Goal: Find specific page/section: Find specific page/section

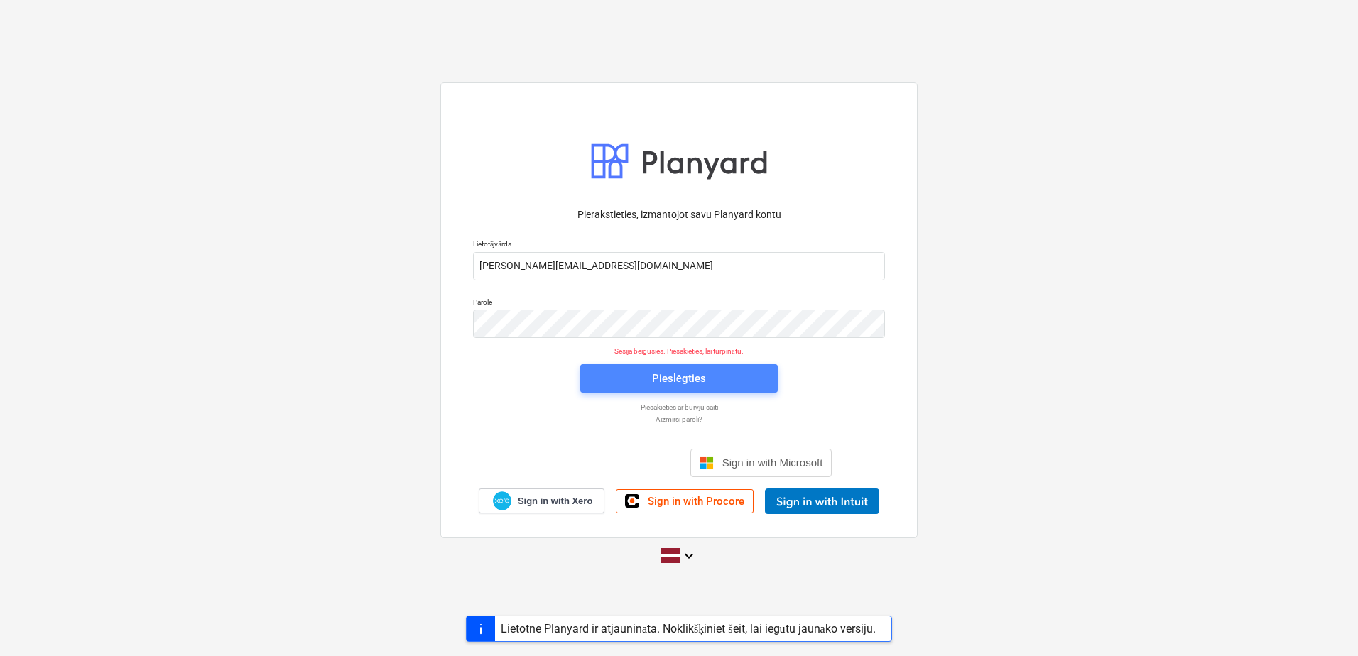
click at [747, 366] on button "Pieslēgties" at bounding box center [678, 378] width 197 height 28
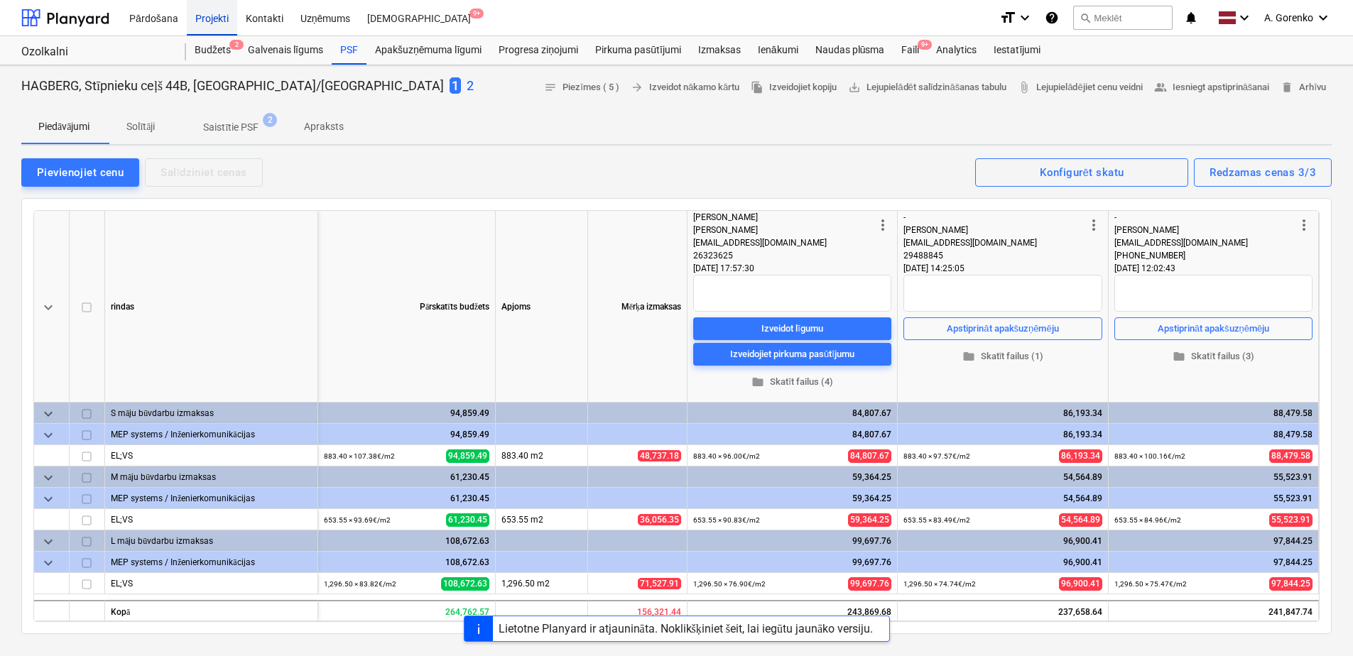
click at [205, 16] on div "Projekti" at bounding box center [212, 17] width 50 height 36
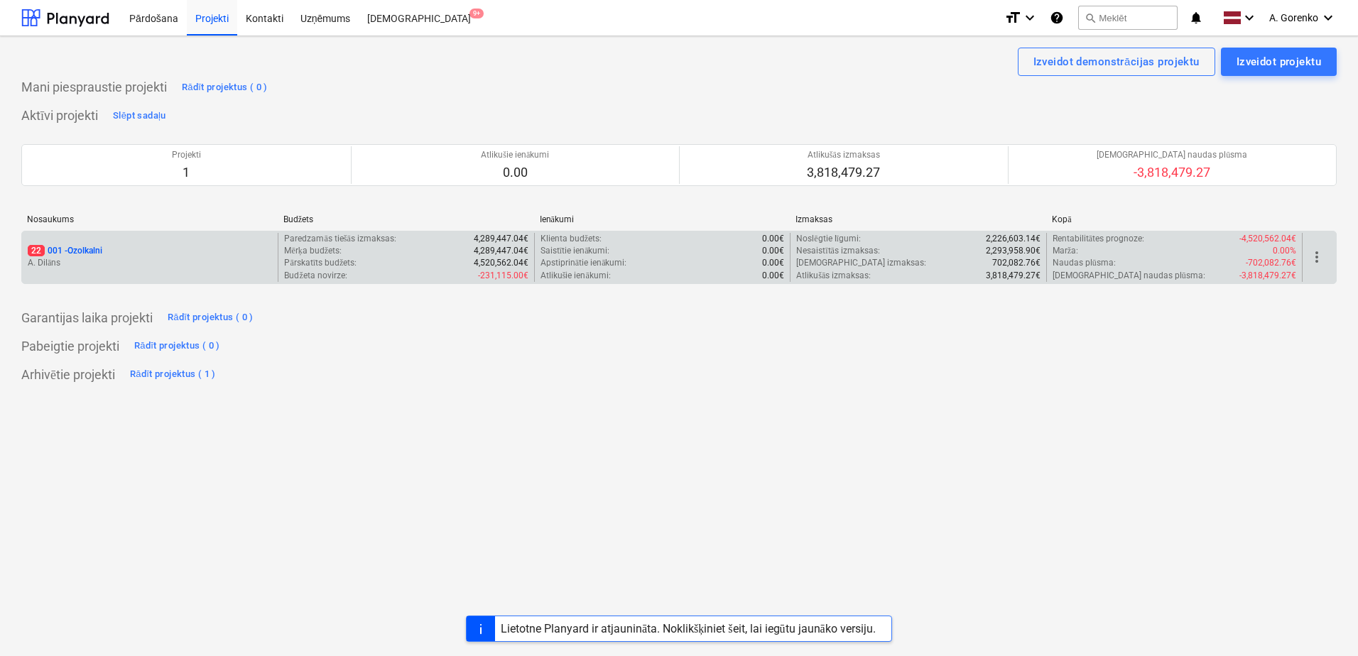
click at [157, 256] on div "22 001 - Ozolkalni" at bounding box center [150, 251] width 244 height 12
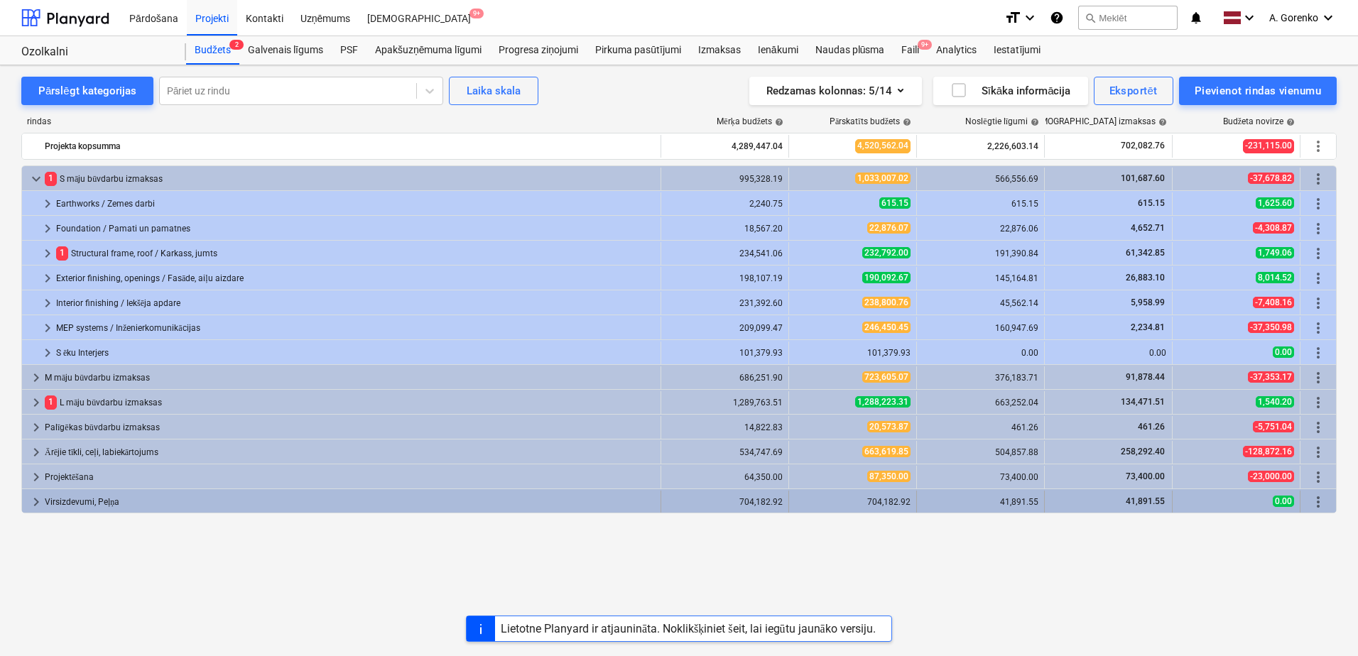
click at [352, 495] on div "Virsizdevumi, Peļņa" at bounding box center [350, 502] width 610 height 23
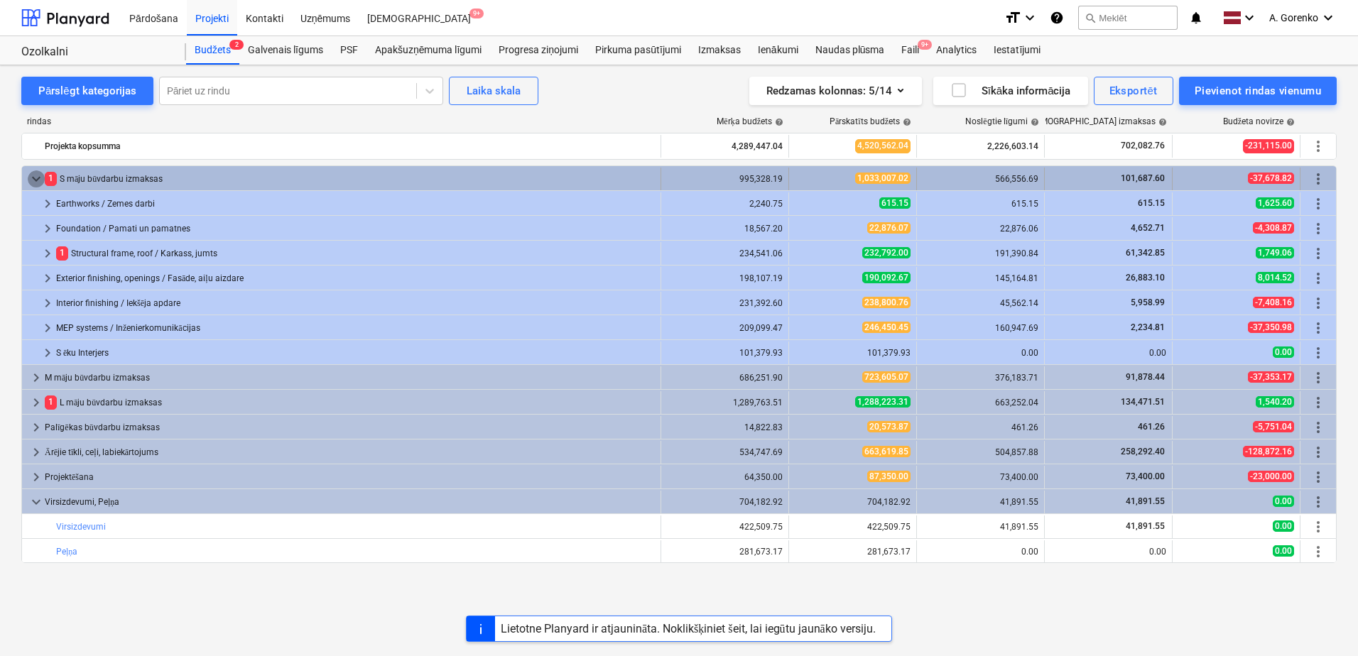
click at [37, 171] on span "keyboard_arrow_down" at bounding box center [36, 178] width 17 height 17
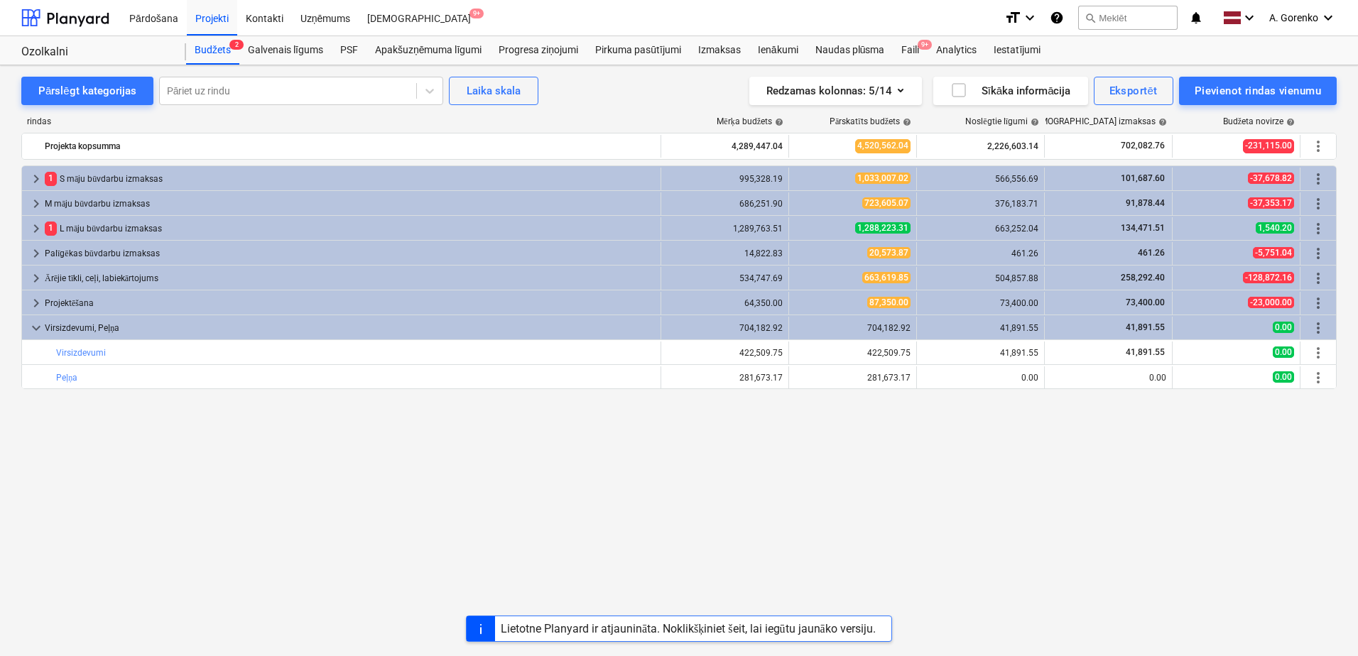
drag, startPoint x: 37, startPoint y: 171, endPoint x: 622, endPoint y: 506, distance: 674.0
click at [622, 506] on div "keyboard_arrow_right 1 S māju būvdarbu izmaksas 995,328.19 1,033,007.02 566,556…" at bounding box center [679, 382] width 1316 height 433
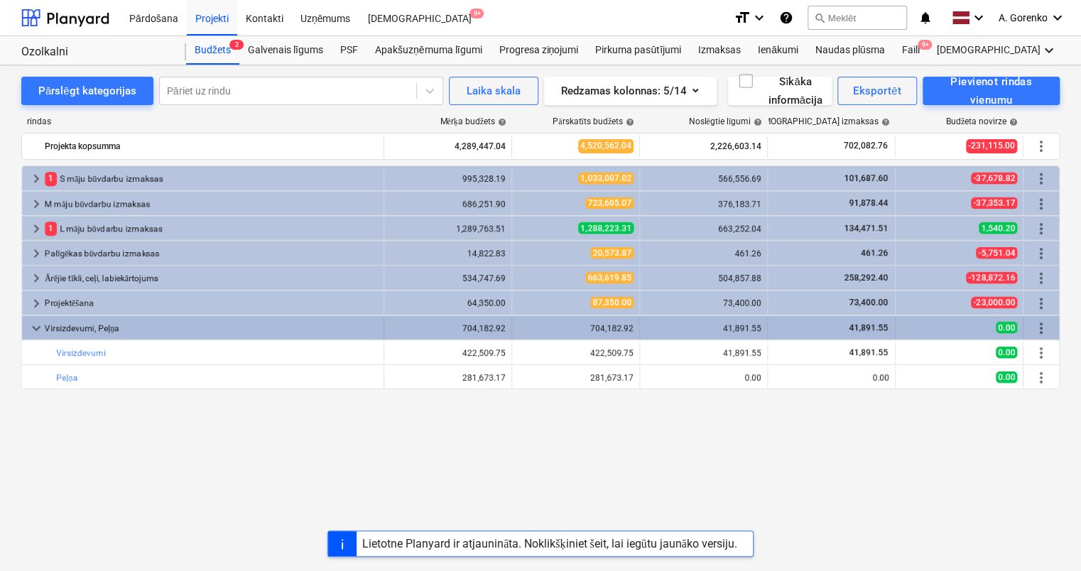
click at [57, 330] on div "Virsizdevumi, Peļņa" at bounding box center [211, 328] width 333 height 23
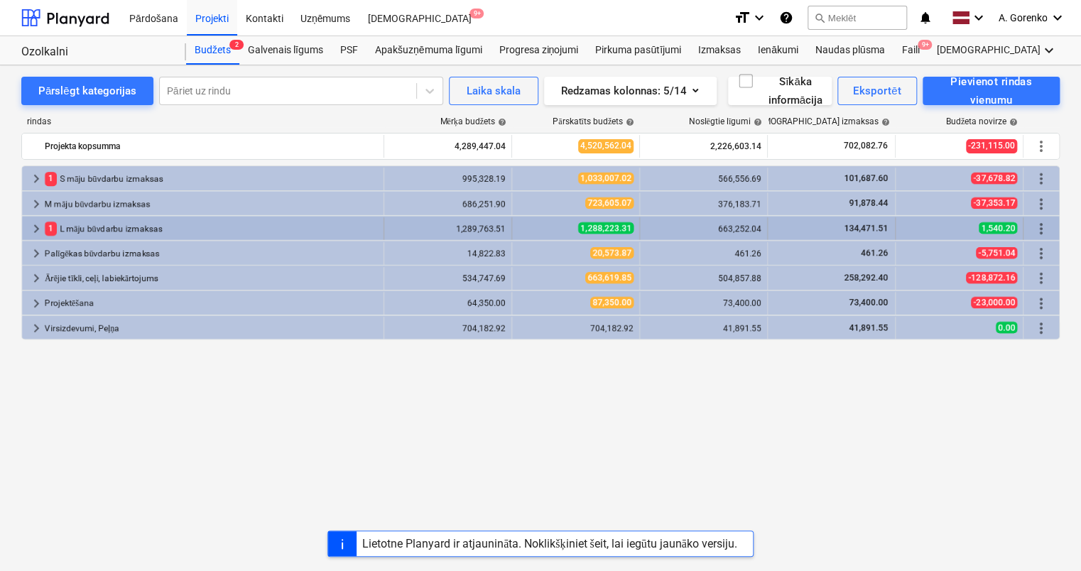
click at [65, 226] on div "1 L māju būvdarbu izmaksas" at bounding box center [211, 228] width 333 height 23
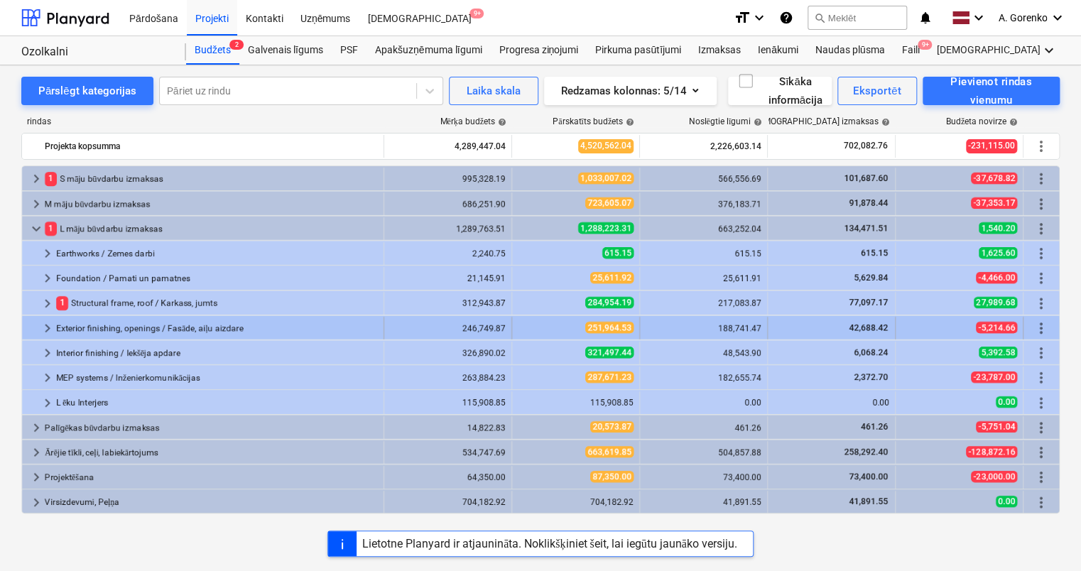
click at [97, 327] on div "Exterior finishing, openings / Fasāde, aiļu aizdare" at bounding box center [217, 328] width 322 height 23
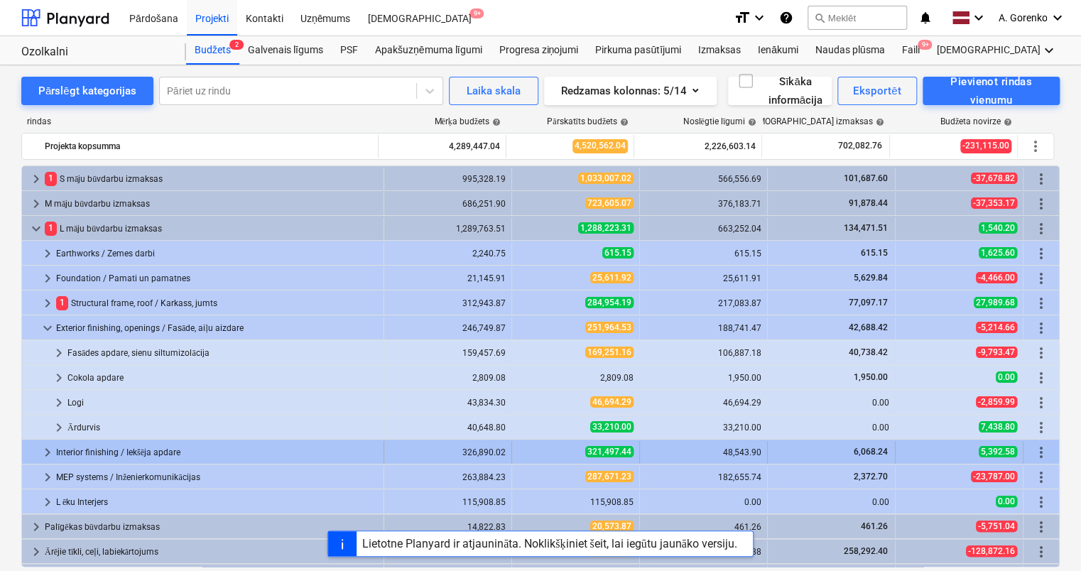
click at [90, 448] on div "Interior finishing / Iekšēja apdare" at bounding box center [217, 452] width 322 height 23
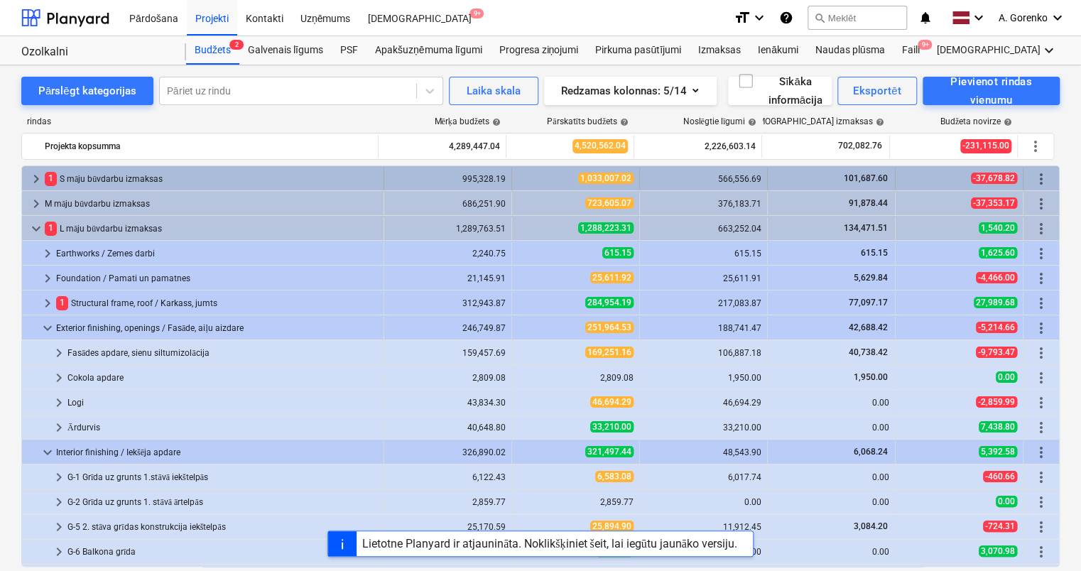
click at [198, 178] on div "1 S māju būvdarbu izmaksas" at bounding box center [211, 179] width 333 height 23
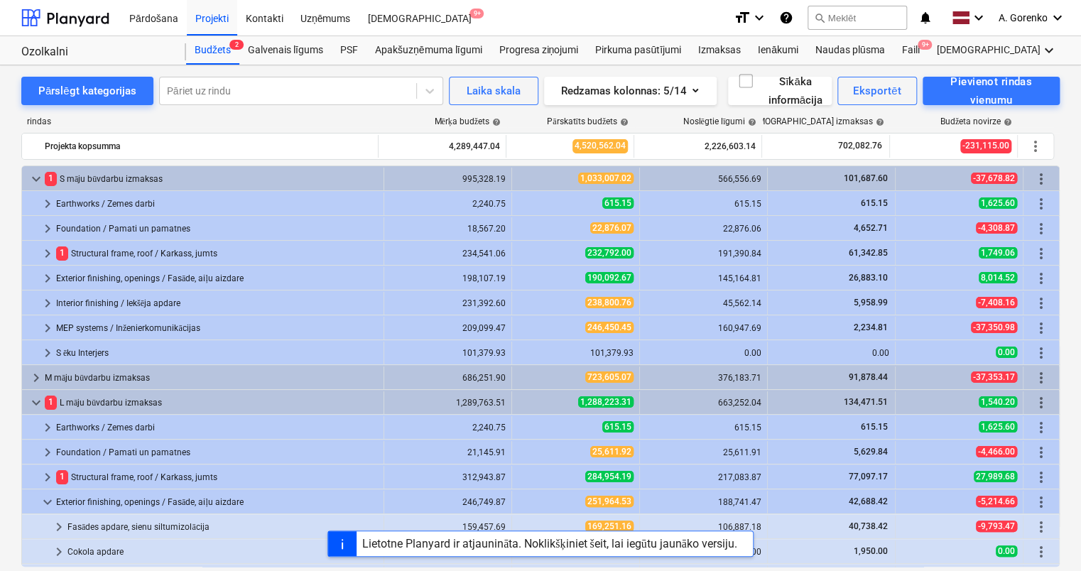
click at [3, 156] on div "Pārslēgt kategorijas Pāriet uz rindu Laika skala Redzamas kolonnas : 5/14 Sīkāk…" at bounding box center [540, 330] width 1081 height 530
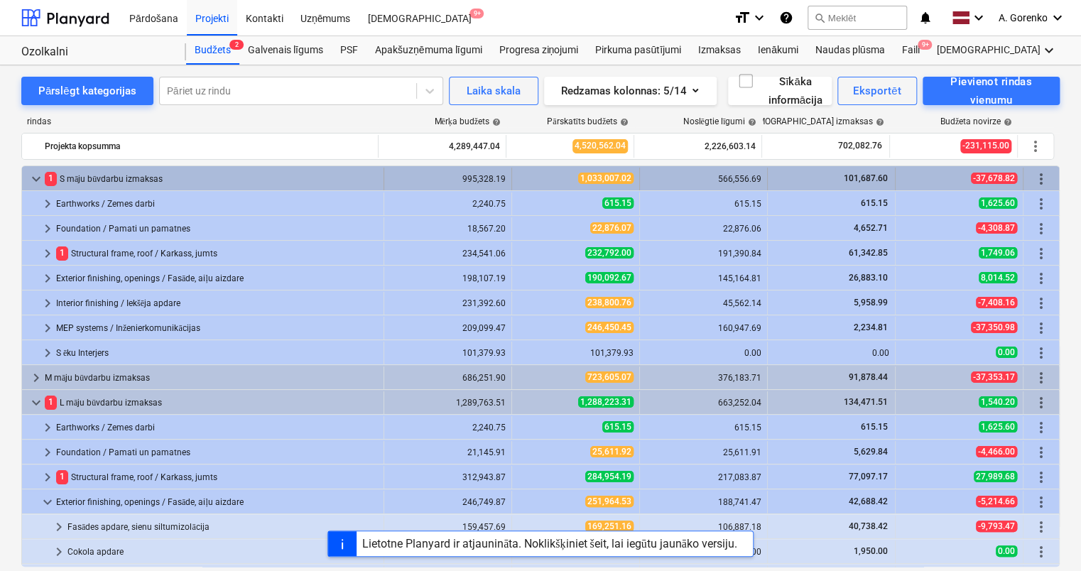
click at [56, 172] on div "1 S māju būvdarbu izmaksas" at bounding box center [211, 179] width 333 height 23
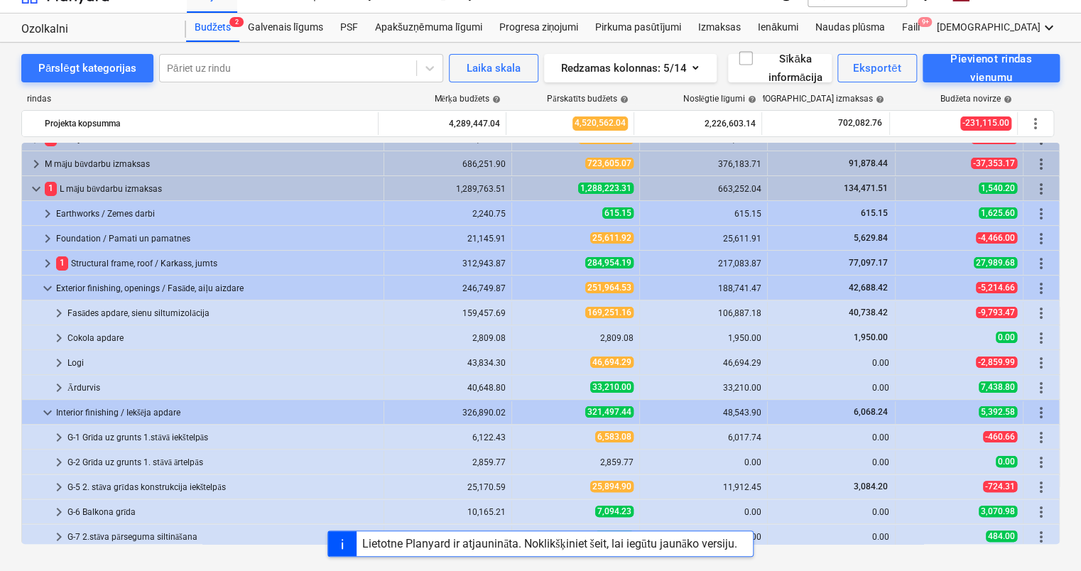
scroll to position [14, 0]
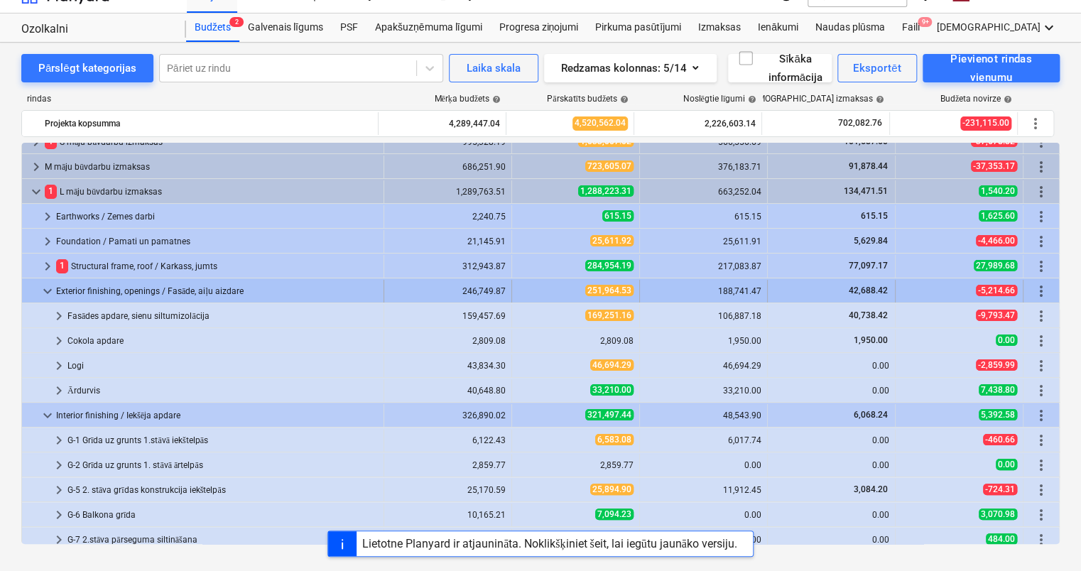
click at [80, 290] on div "Exterior finishing, openings / Fasāde, aiļu aizdare" at bounding box center [217, 291] width 322 height 23
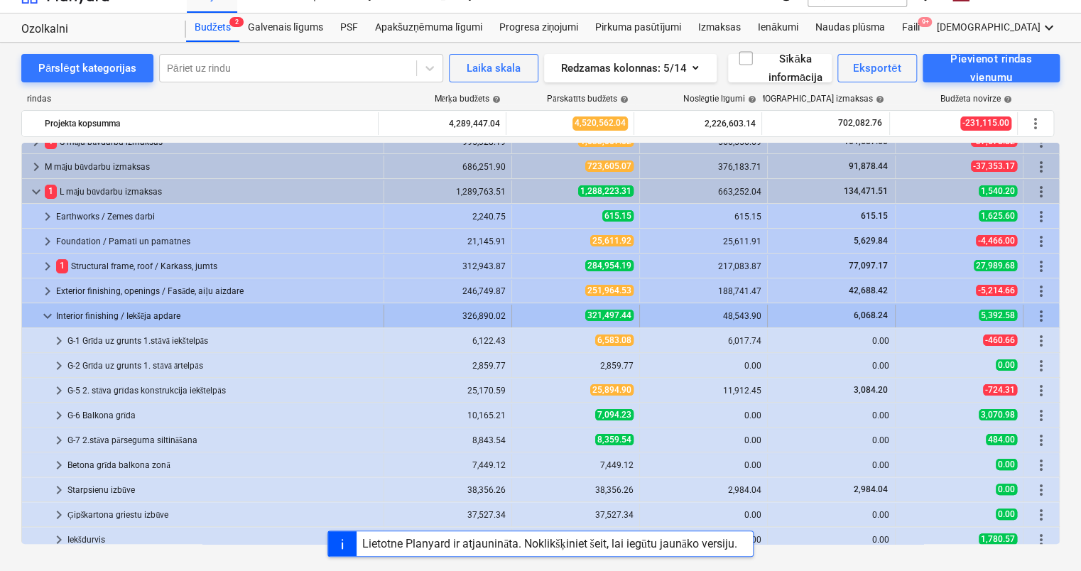
click at [81, 313] on div "Interior finishing / Iekšēja apdare" at bounding box center [217, 316] width 322 height 23
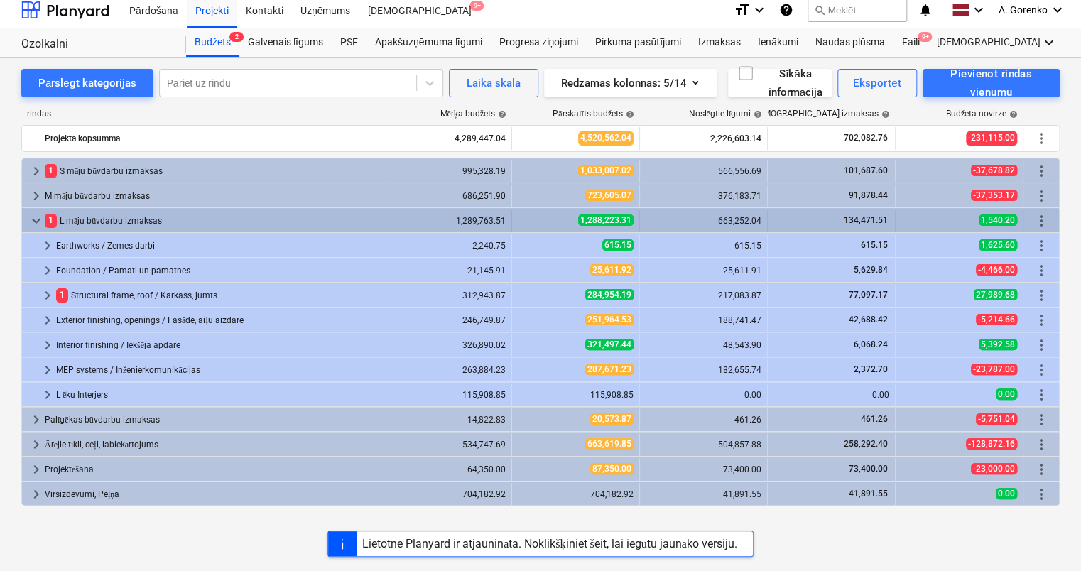
scroll to position [0, 0]
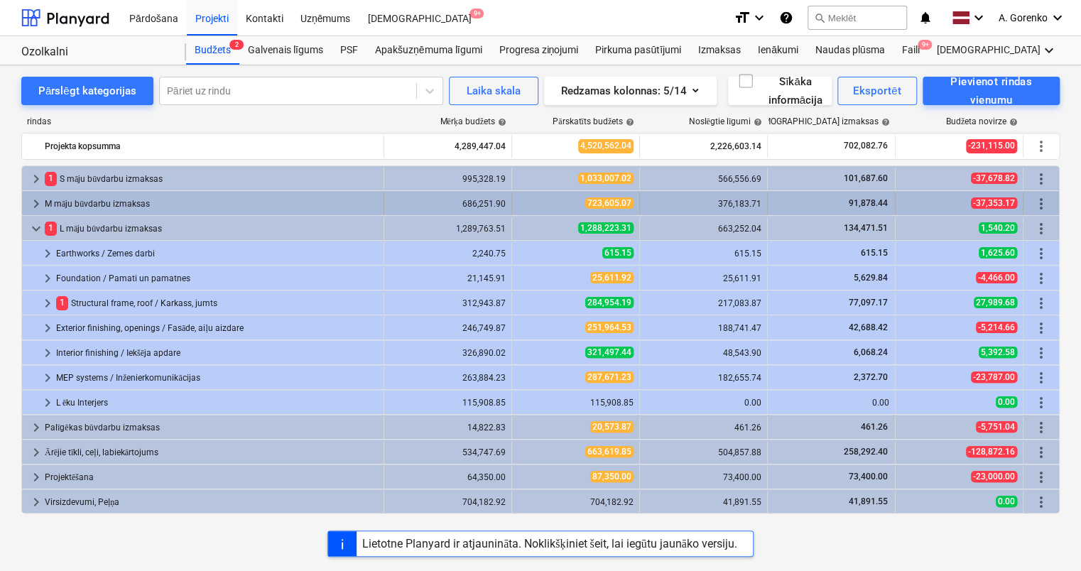
click at [121, 199] on div "M māju būvdarbu izmaksas" at bounding box center [211, 204] width 333 height 23
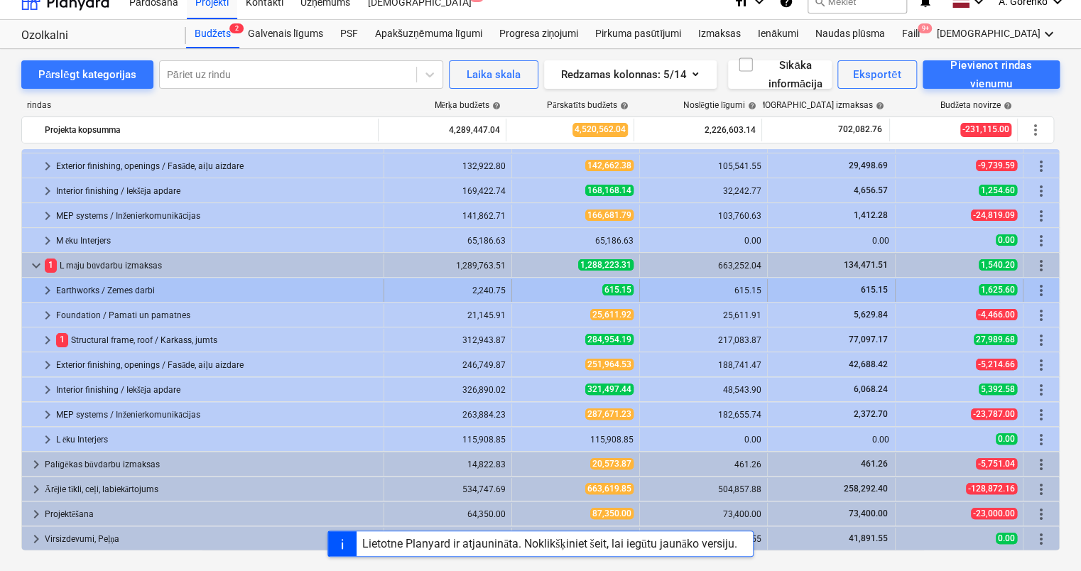
scroll to position [23, 0]
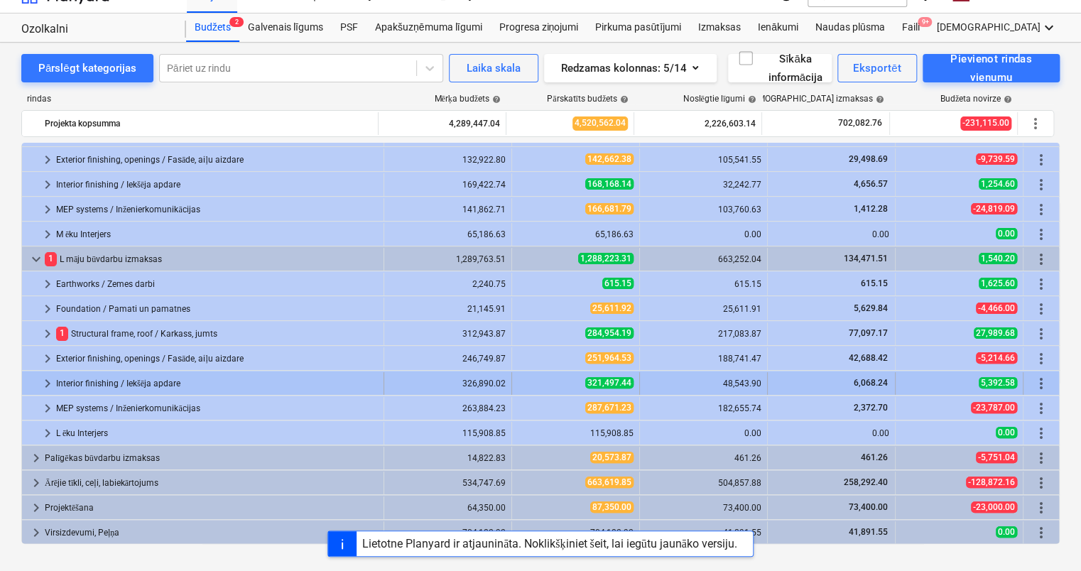
click at [363, 379] on div "Interior finishing / Iekšēja apdare" at bounding box center [217, 383] width 322 height 23
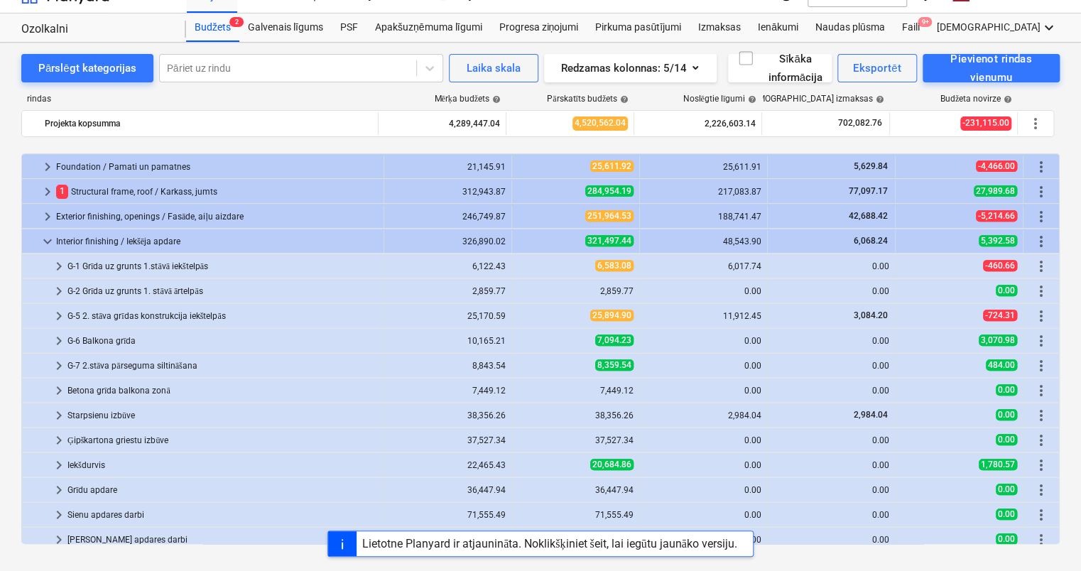
scroll to position [405, 0]
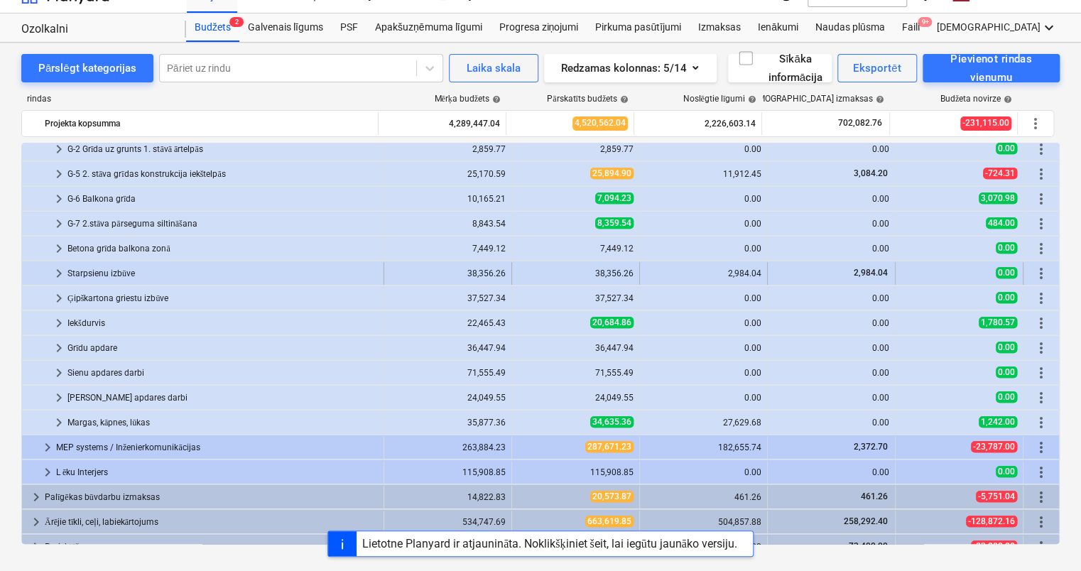
click at [132, 272] on div "Starpsienu izbūve" at bounding box center [222, 273] width 310 height 23
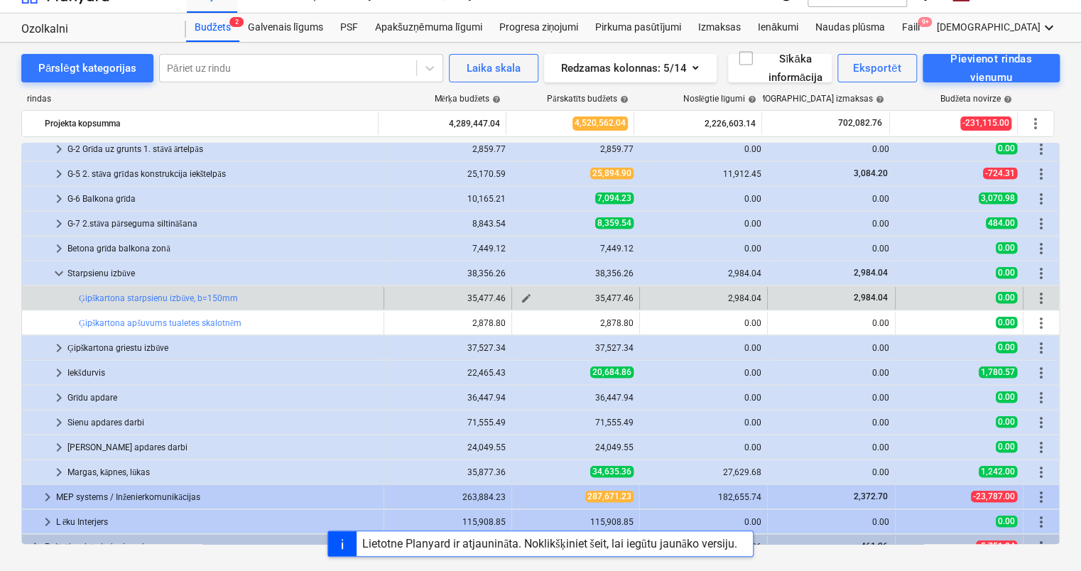
click at [525, 297] on span "edit" at bounding box center [526, 298] width 11 height 11
type textarea "x"
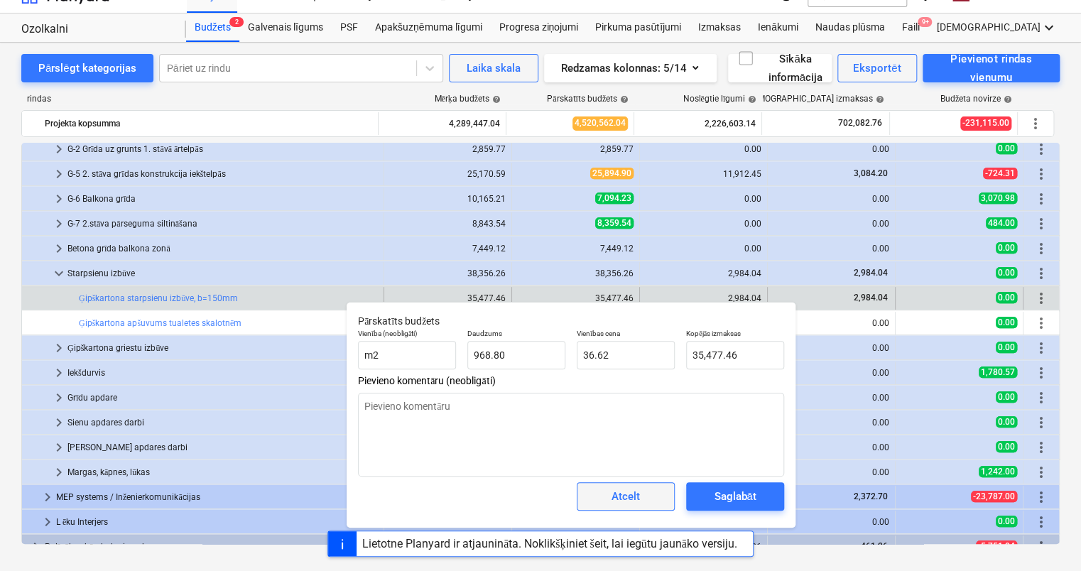
click at [618, 502] on div "Atcelt" at bounding box center [626, 496] width 28 height 18
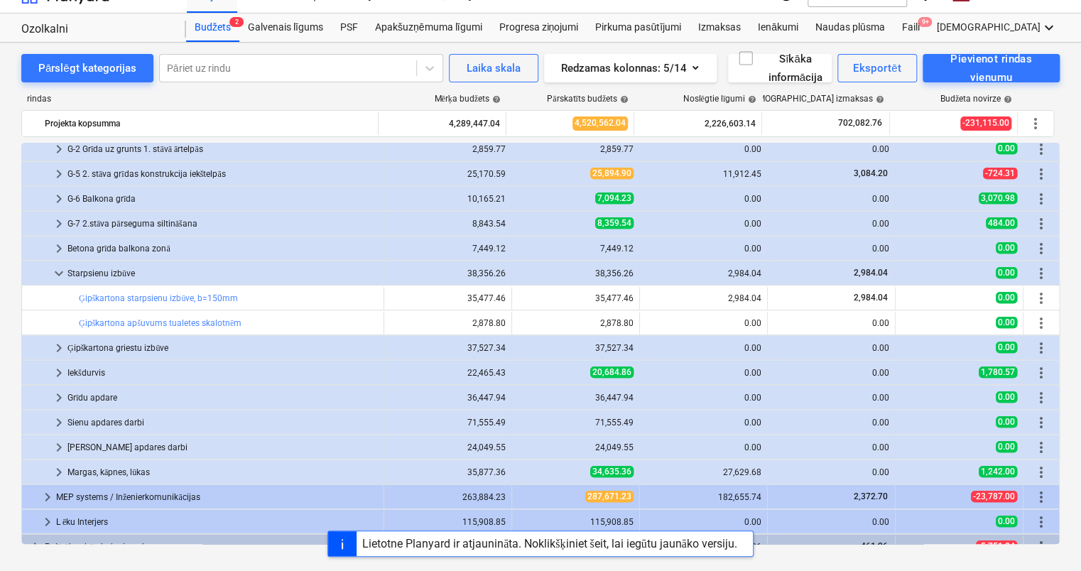
scroll to position [494, 0]
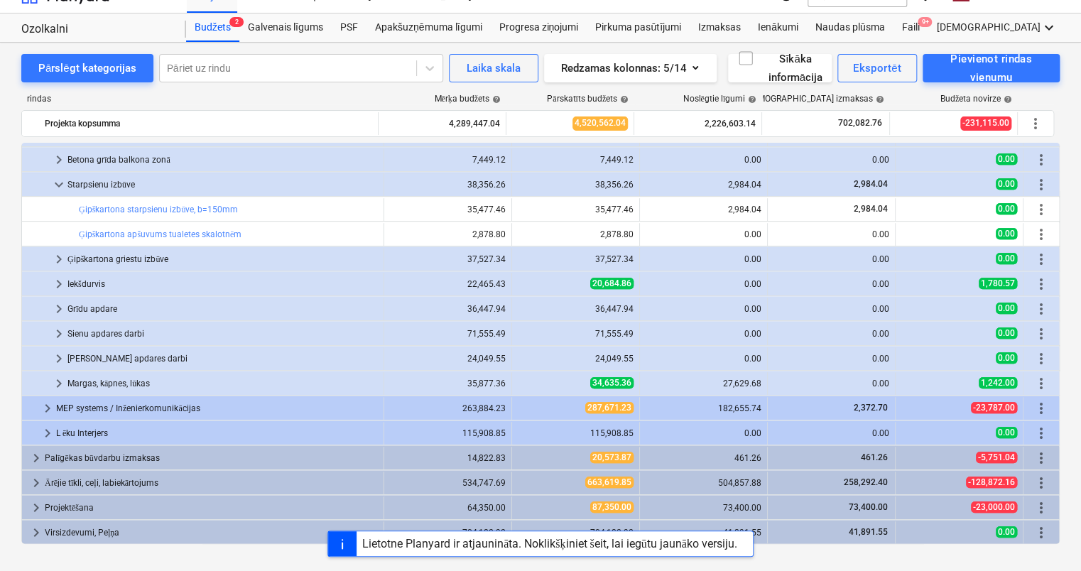
click at [70, 536] on div "Lietotne Planyard ir atjaunināta. Noklikšķiniet šeit, lai iegūtu jaunāko versij…" at bounding box center [540, 544] width 1081 height 26
click at [42, 530] on span "keyboard_arrow_right" at bounding box center [36, 532] width 17 height 17
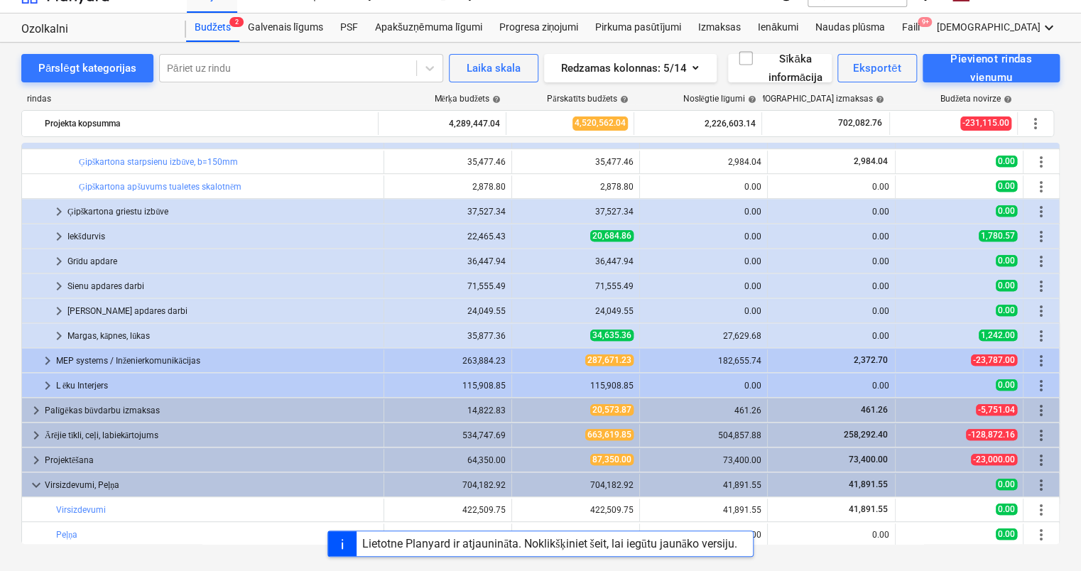
scroll to position [543, 0]
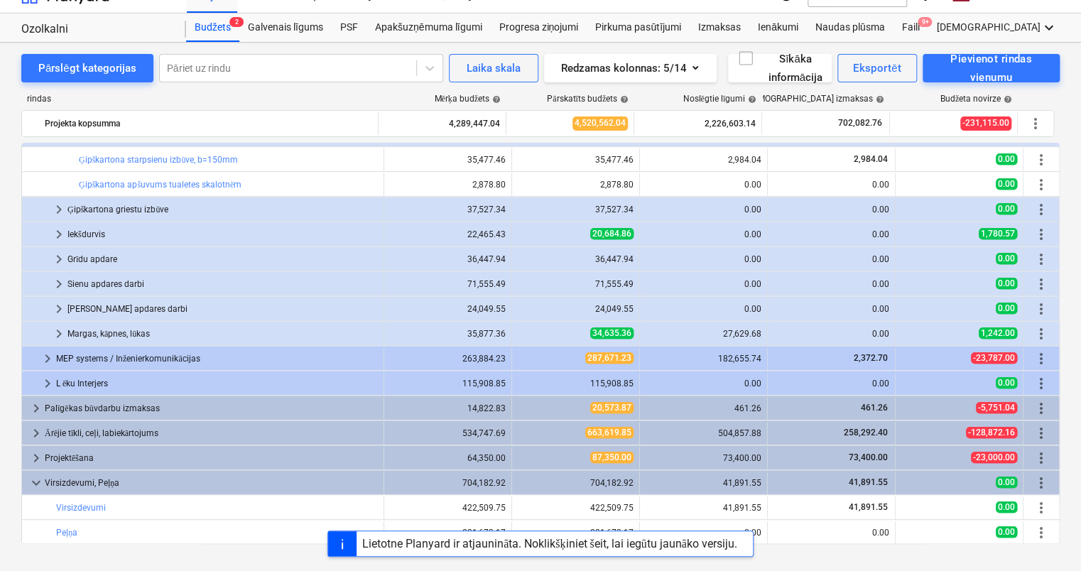
click at [796, 553] on div "Lietotne Planyard ir atjaunināta. Noklikšķiniet šeit, lai iegūtu jaunāko versij…" at bounding box center [540, 544] width 1081 height 26
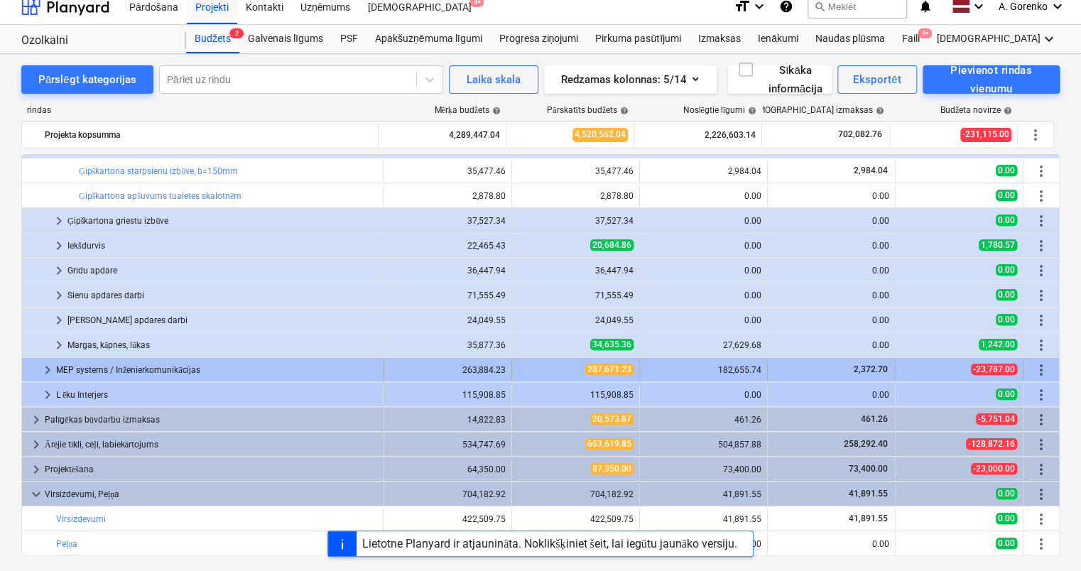
scroll to position [23, 0]
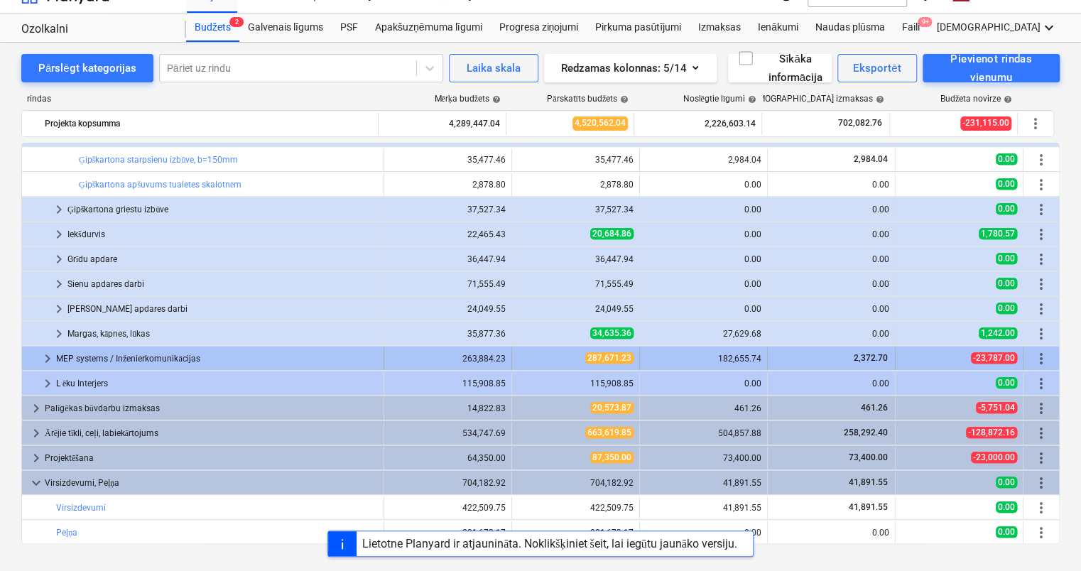
click at [227, 360] on div "MEP systems / Inženierkomunikācijas" at bounding box center [217, 358] width 322 height 23
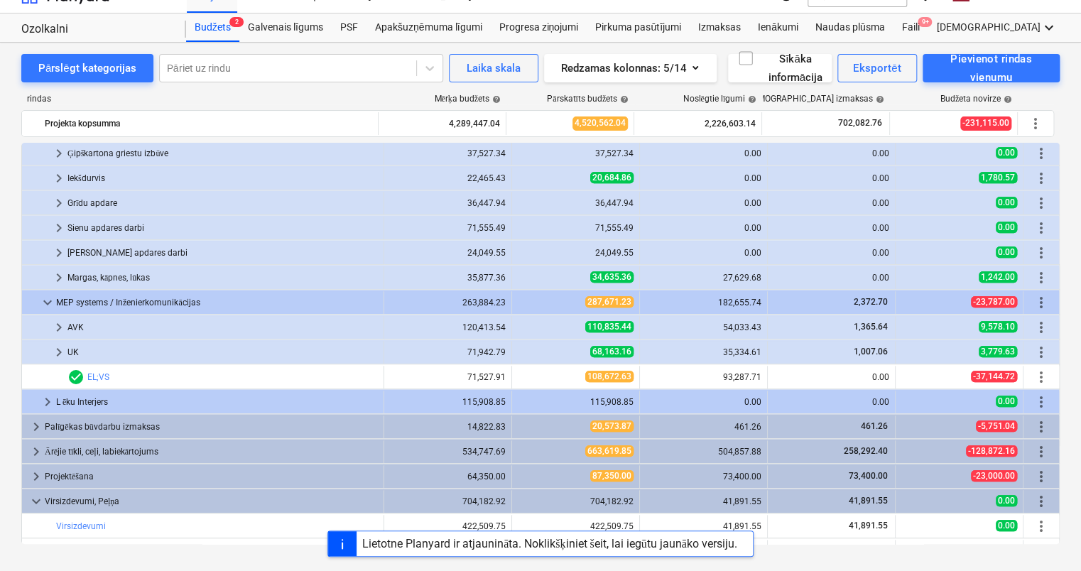
scroll to position [618, 0]
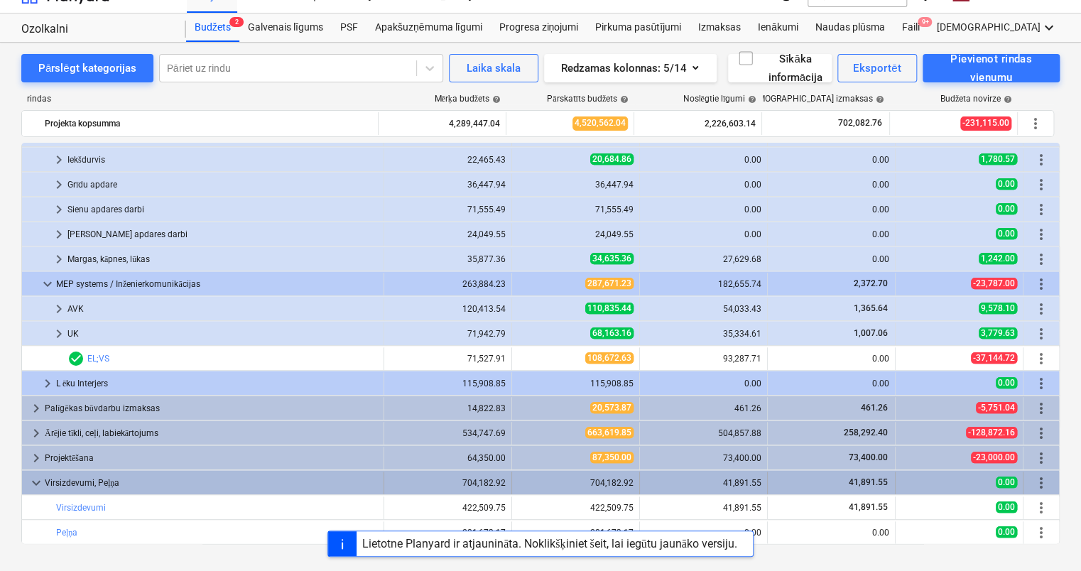
click at [323, 490] on div "Virsizdevumi, Peļņa" at bounding box center [211, 483] width 333 height 23
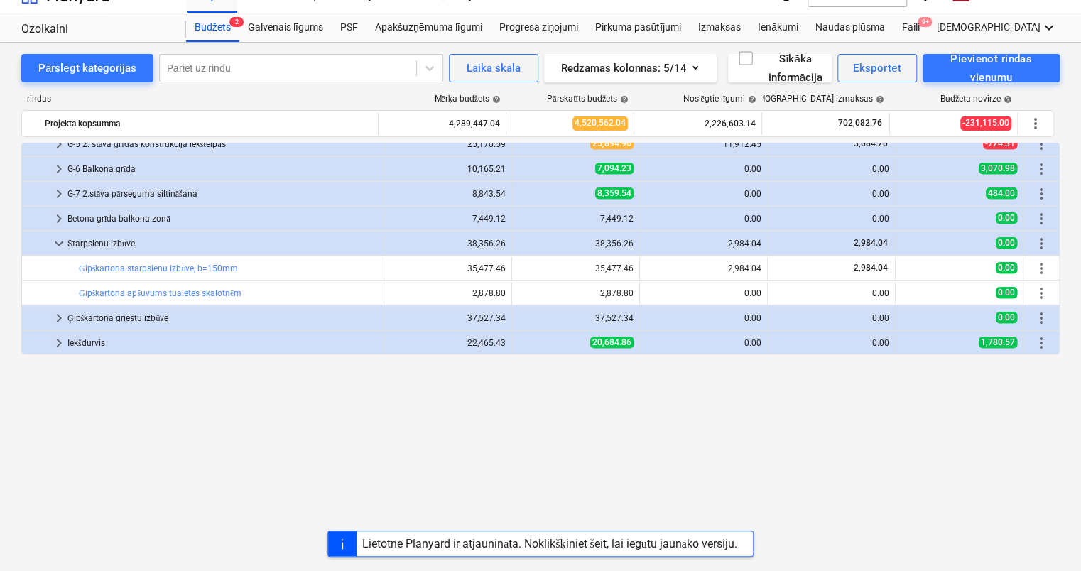
scroll to position [213, 0]
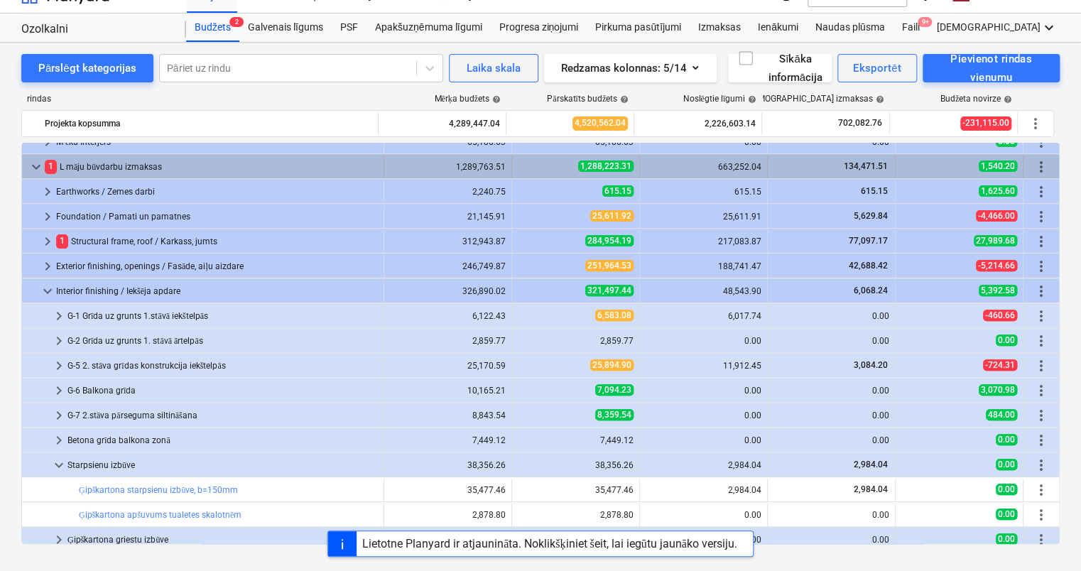
click at [31, 161] on span "keyboard_arrow_down" at bounding box center [36, 166] width 17 height 17
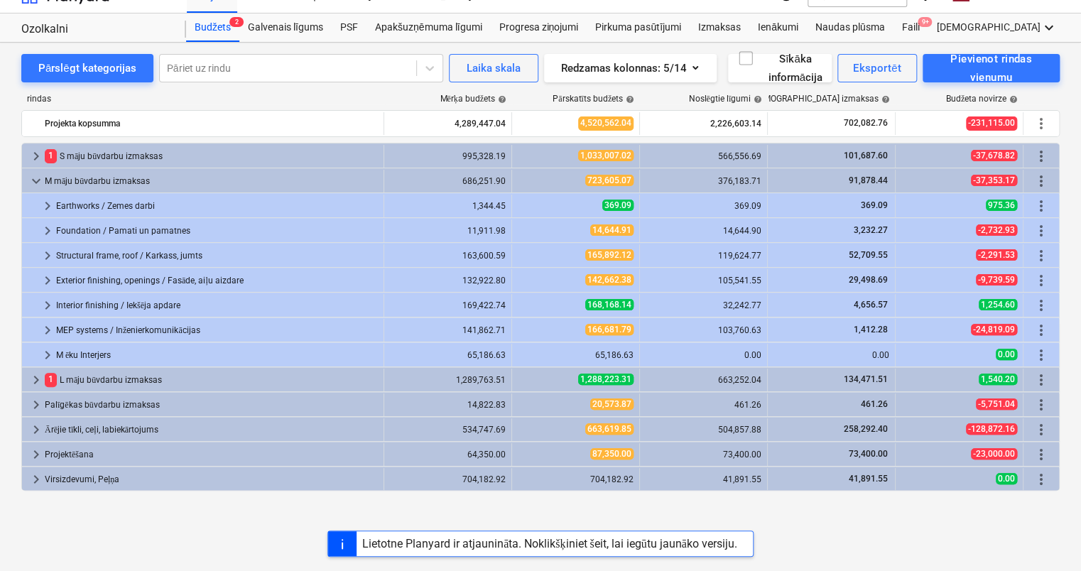
scroll to position [0, 0]
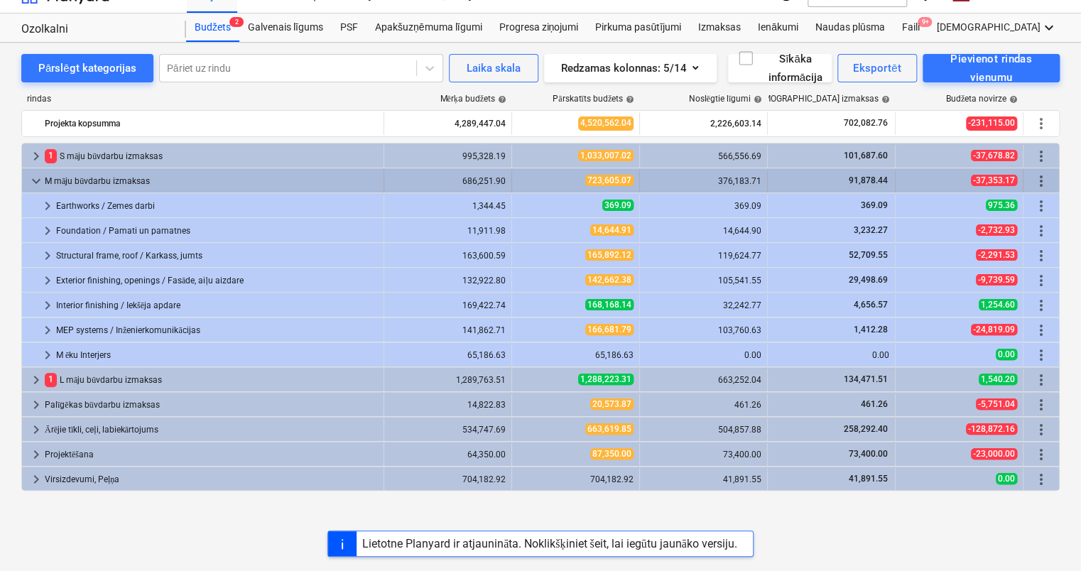
click at [39, 180] on span "keyboard_arrow_down" at bounding box center [36, 181] width 17 height 17
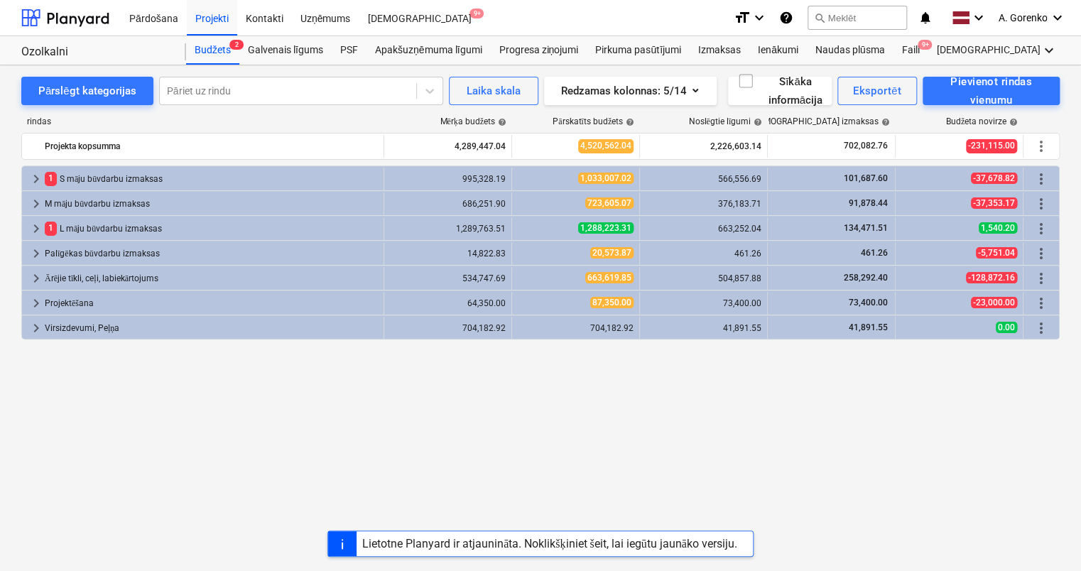
click at [402, 416] on div "keyboard_arrow_right 1 S māju būvdarbu izmaksas 995,328.19 1,033,007.02 566,556…" at bounding box center [540, 366] width 1039 height 401
click at [448, 545] on div "Lietotne Planyard ir atjaunināta. Noklikšķiniet šeit, lai iegūtu jaunāko versij…" at bounding box center [549, 543] width 375 height 13
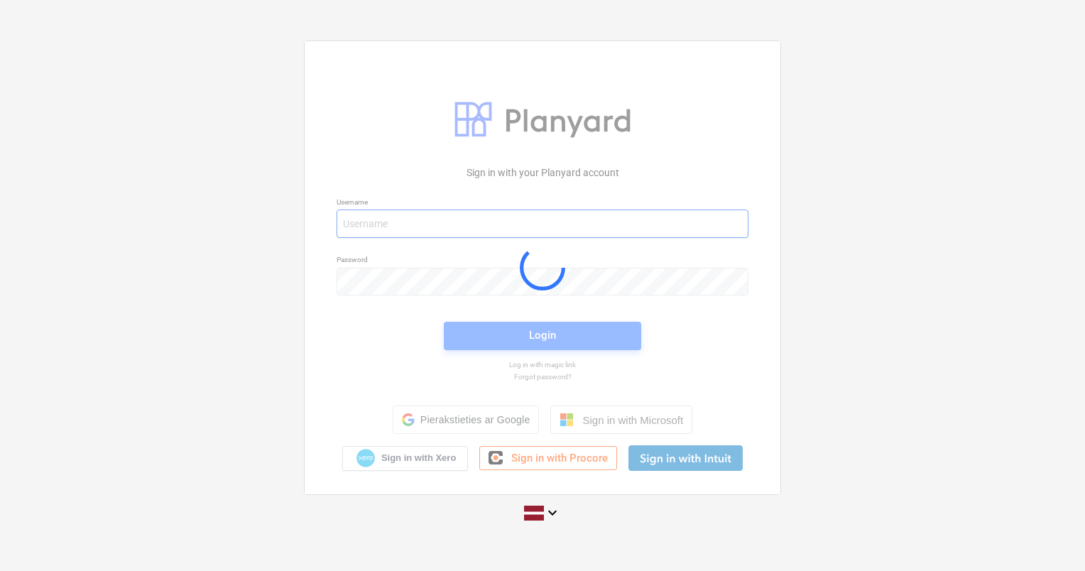
type input "[PERSON_NAME][EMAIL_ADDRESS][DOMAIN_NAME]"
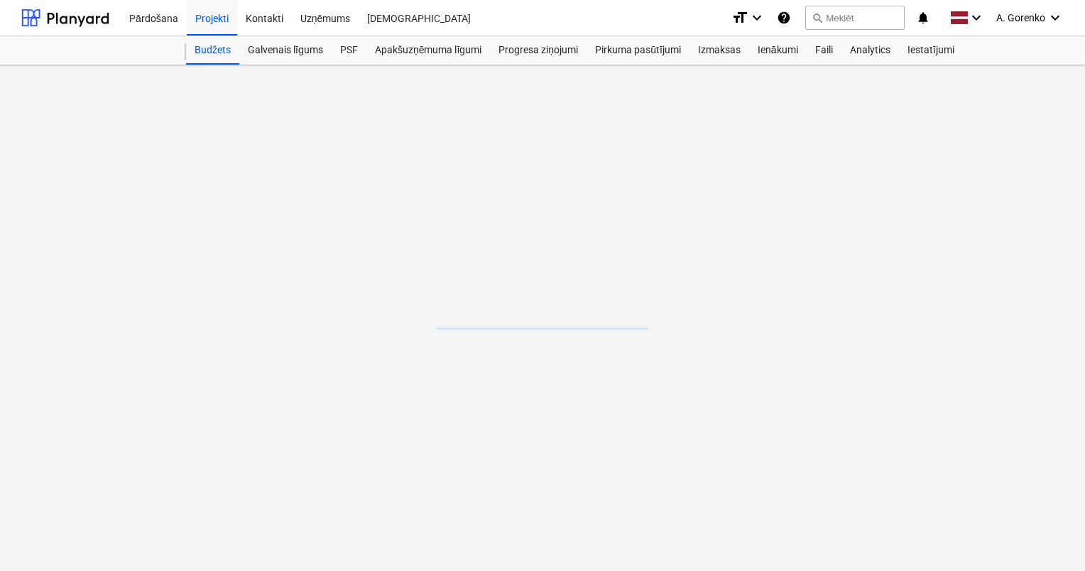
drag, startPoint x: 405, startPoint y: 362, endPoint x: 195, endPoint y: 371, distance: 210.4
click at [195, 371] on main at bounding box center [542, 318] width 1085 height 506
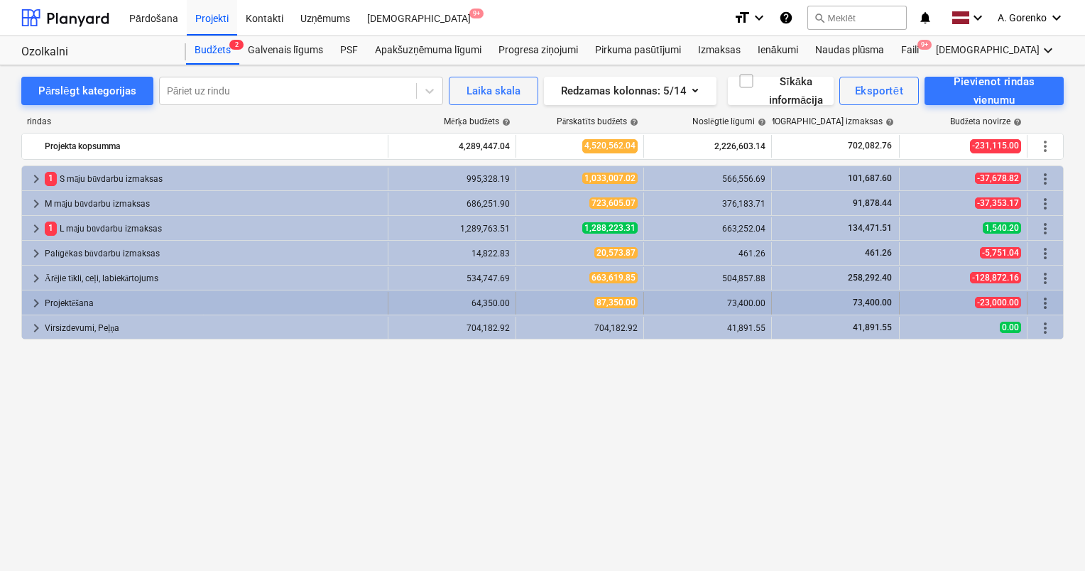
click at [77, 308] on div "Projektēšana" at bounding box center [213, 303] width 337 height 23
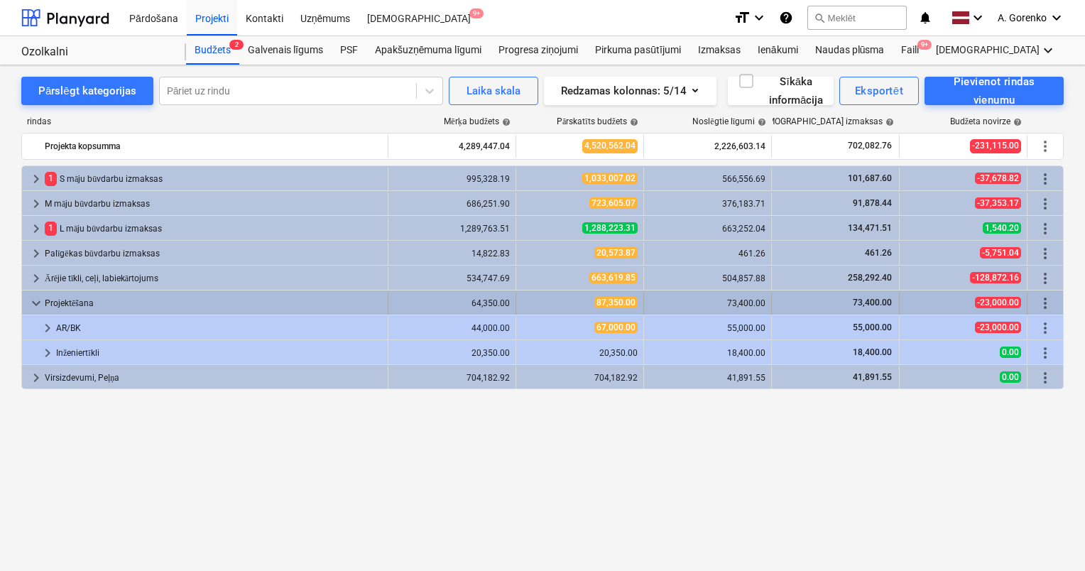
click at [84, 307] on div "Projektēšana" at bounding box center [213, 303] width 337 height 23
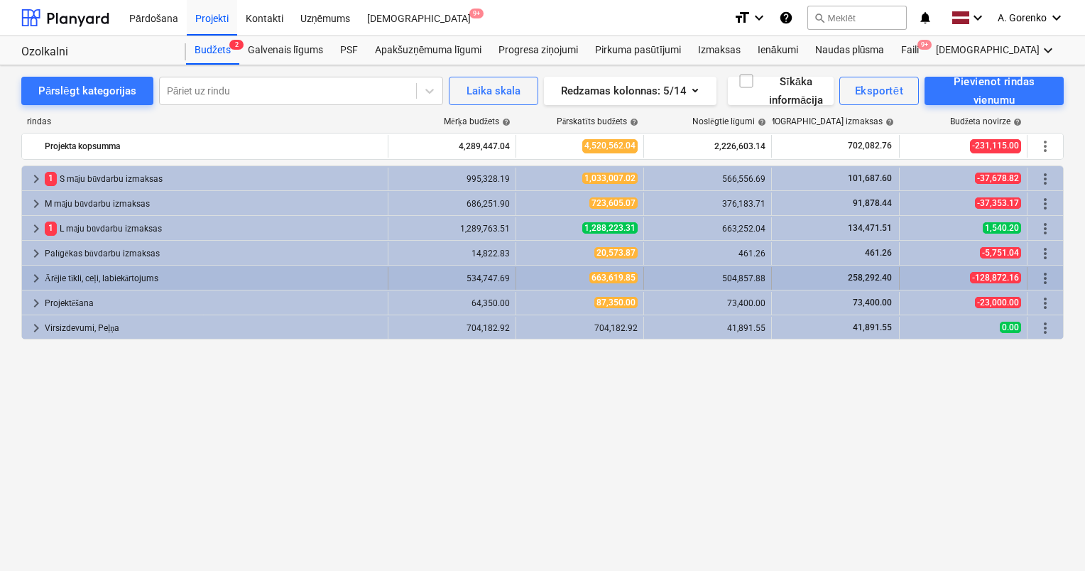
click at [92, 274] on div "Ārējie tīkli, ceļi, labiekārtojums" at bounding box center [213, 278] width 337 height 23
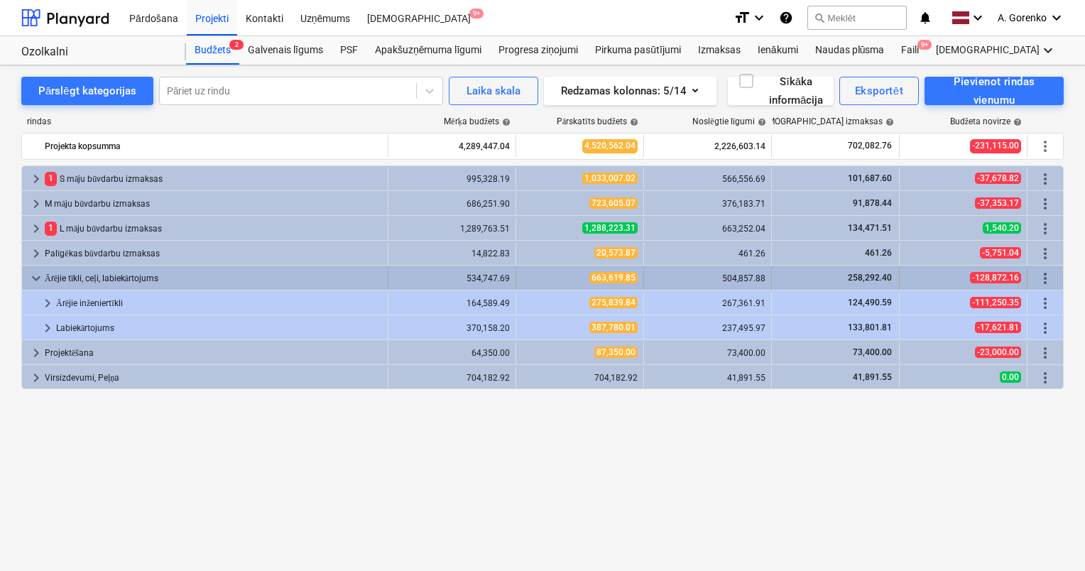
click at [94, 274] on div "Ārējie tīkli, ceļi, labiekārtojums" at bounding box center [213, 278] width 337 height 23
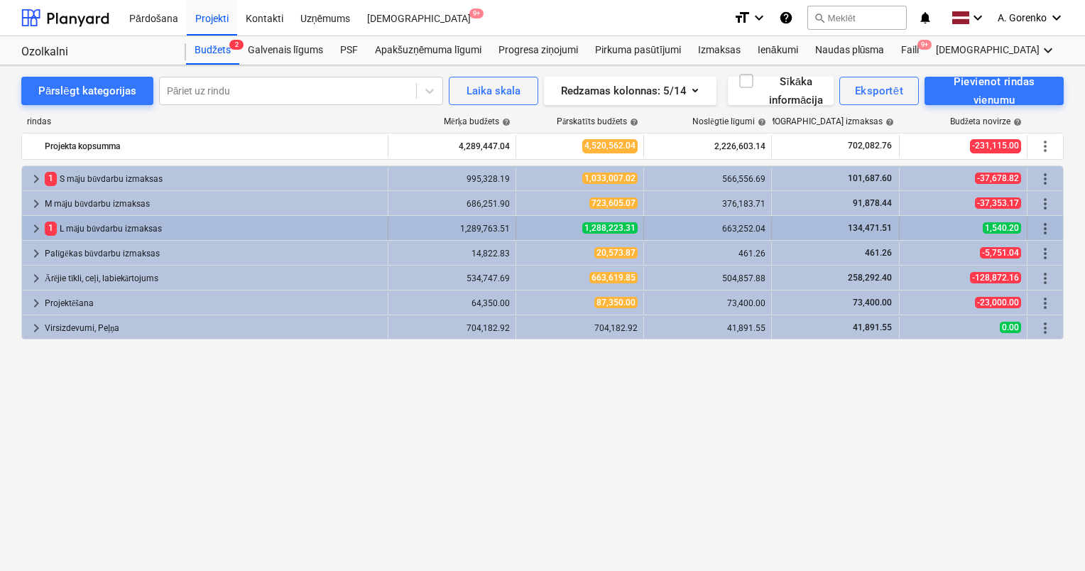
click at [91, 232] on div "1 L māju būvdarbu izmaksas" at bounding box center [213, 228] width 337 height 23
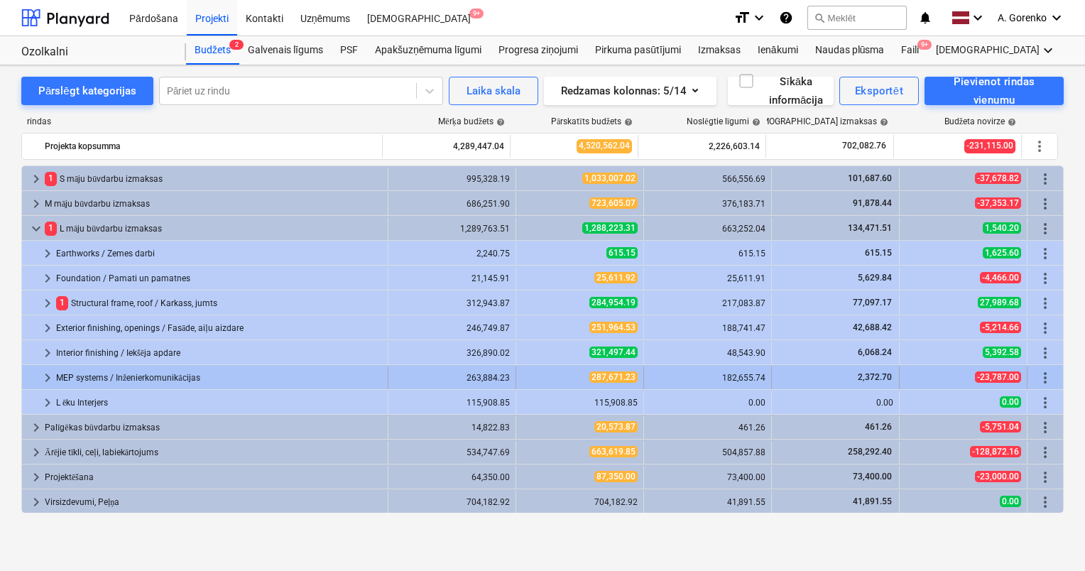
click at [109, 379] on div "MEP systems / Inženierkomunikācijas" at bounding box center [219, 378] width 326 height 23
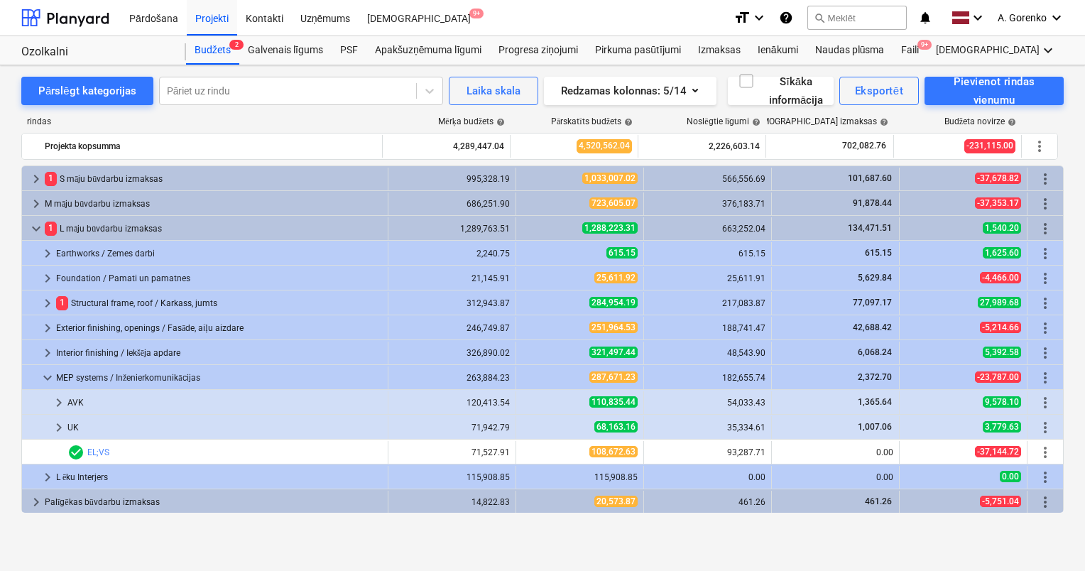
click at [109, 379] on div "MEP systems / Inženierkomunikācijas" at bounding box center [219, 378] width 326 height 23
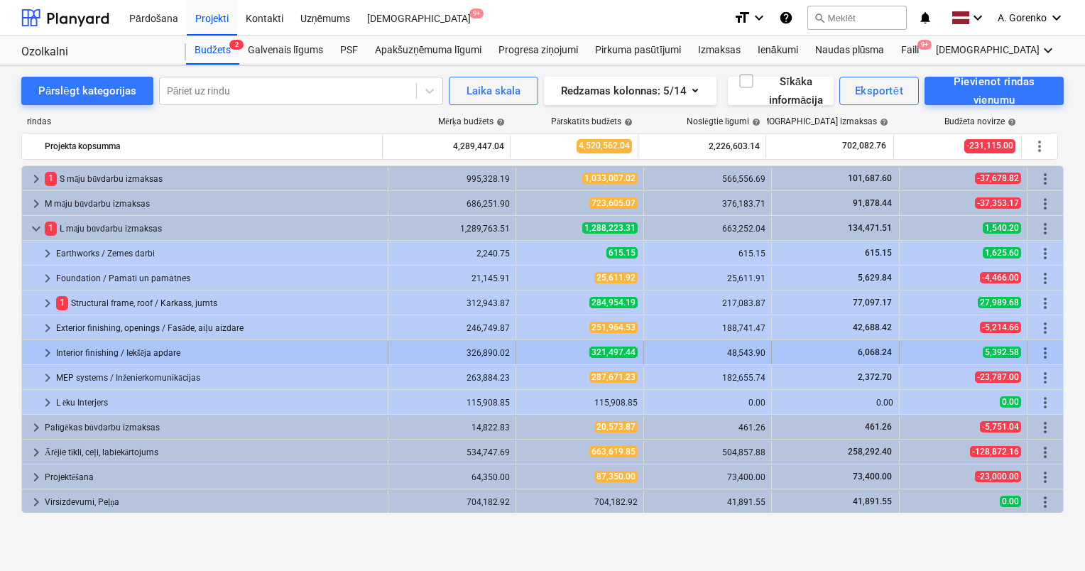
click at [105, 354] on div "Interior finishing / Iekšēja apdare" at bounding box center [219, 353] width 326 height 23
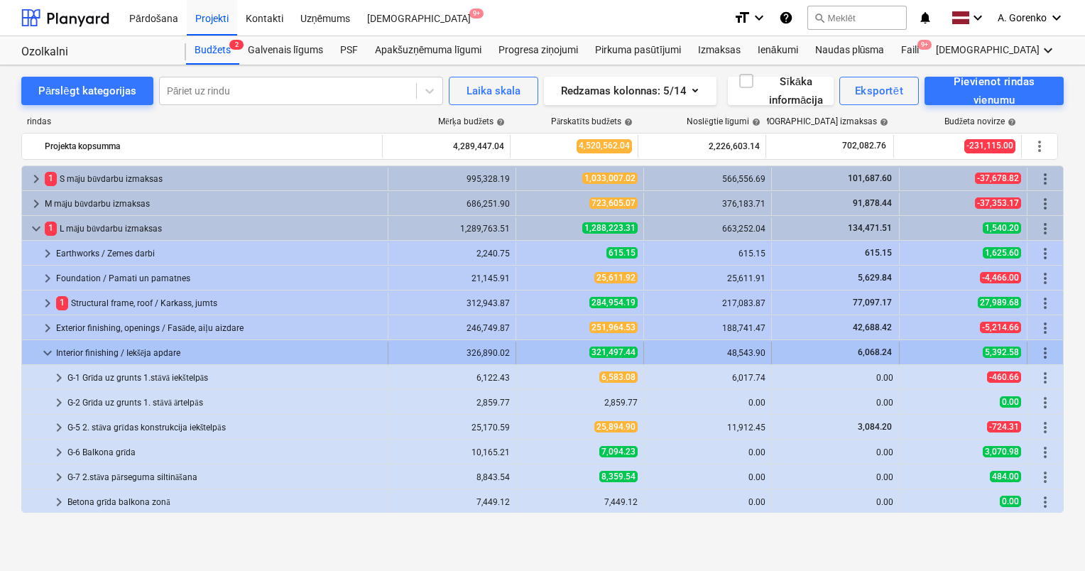
click at [109, 353] on div "Interior finishing / Iekšēja apdare" at bounding box center [219, 353] width 326 height 23
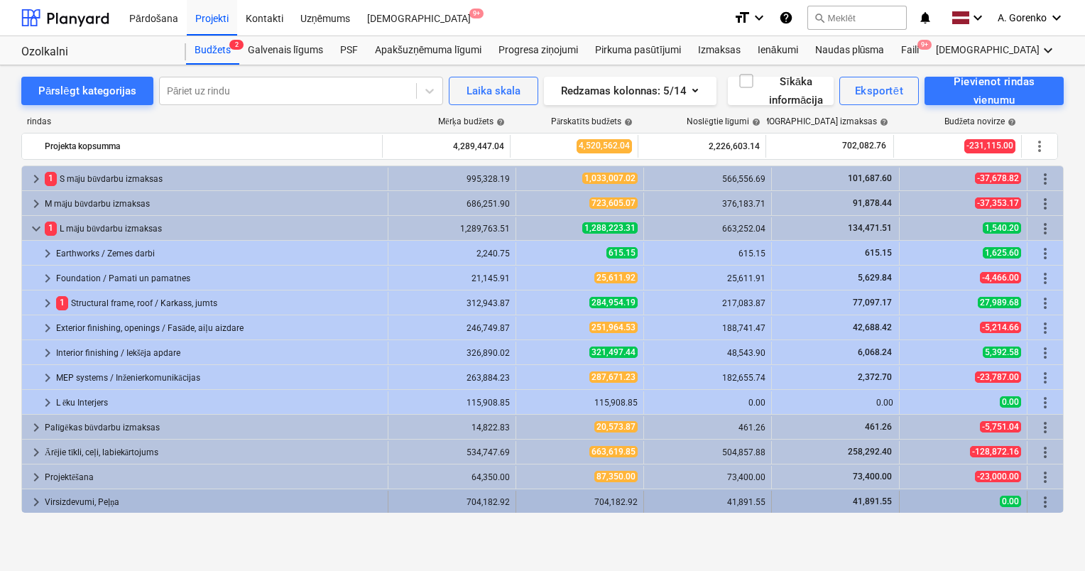
click at [36, 505] on span "keyboard_arrow_right" at bounding box center [36, 502] width 17 height 17
click at [54, 502] on div "Virsizdevumi, Peļņa" at bounding box center [213, 502] width 337 height 23
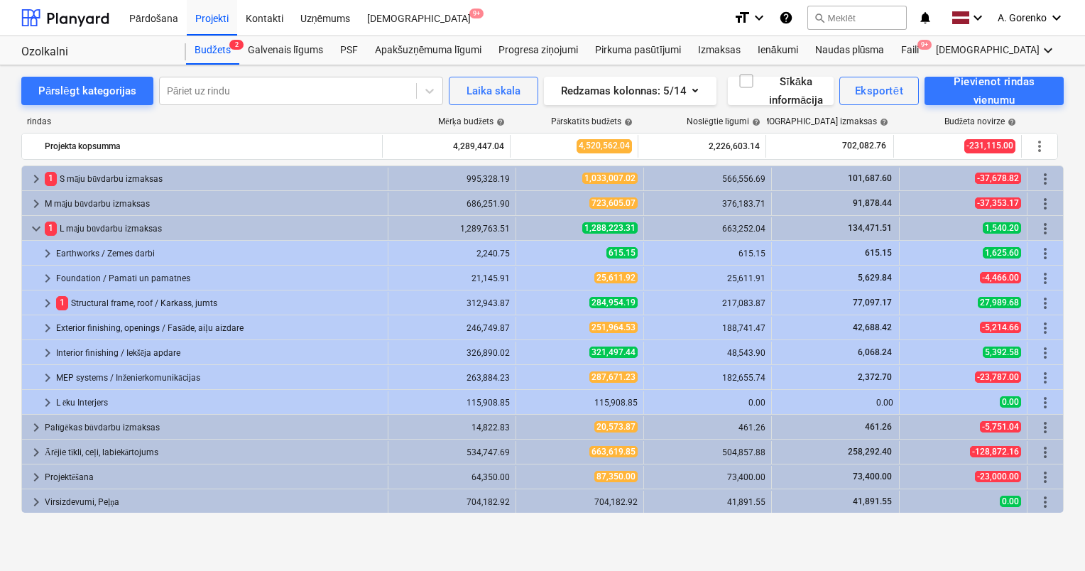
click at [54, 502] on div "Virsizdevumi, Peļņa" at bounding box center [213, 502] width 337 height 23
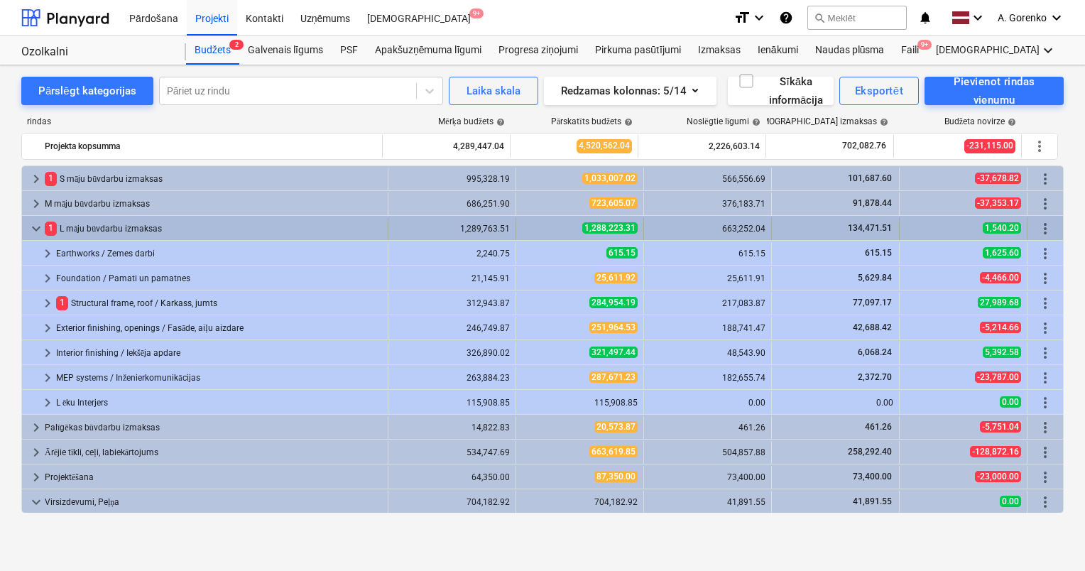
click at [131, 223] on div "1 L māju būvdarbu izmaksas" at bounding box center [213, 228] width 337 height 23
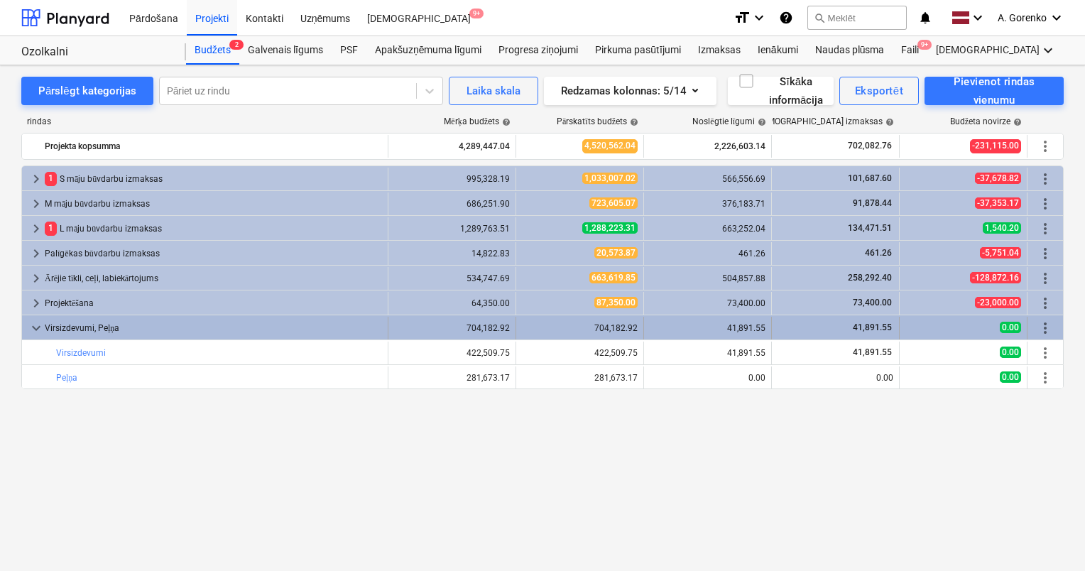
click at [109, 332] on div "Virsizdevumi, Peļņa" at bounding box center [213, 328] width 337 height 23
